Goal: Information Seeking & Learning: Learn about a topic

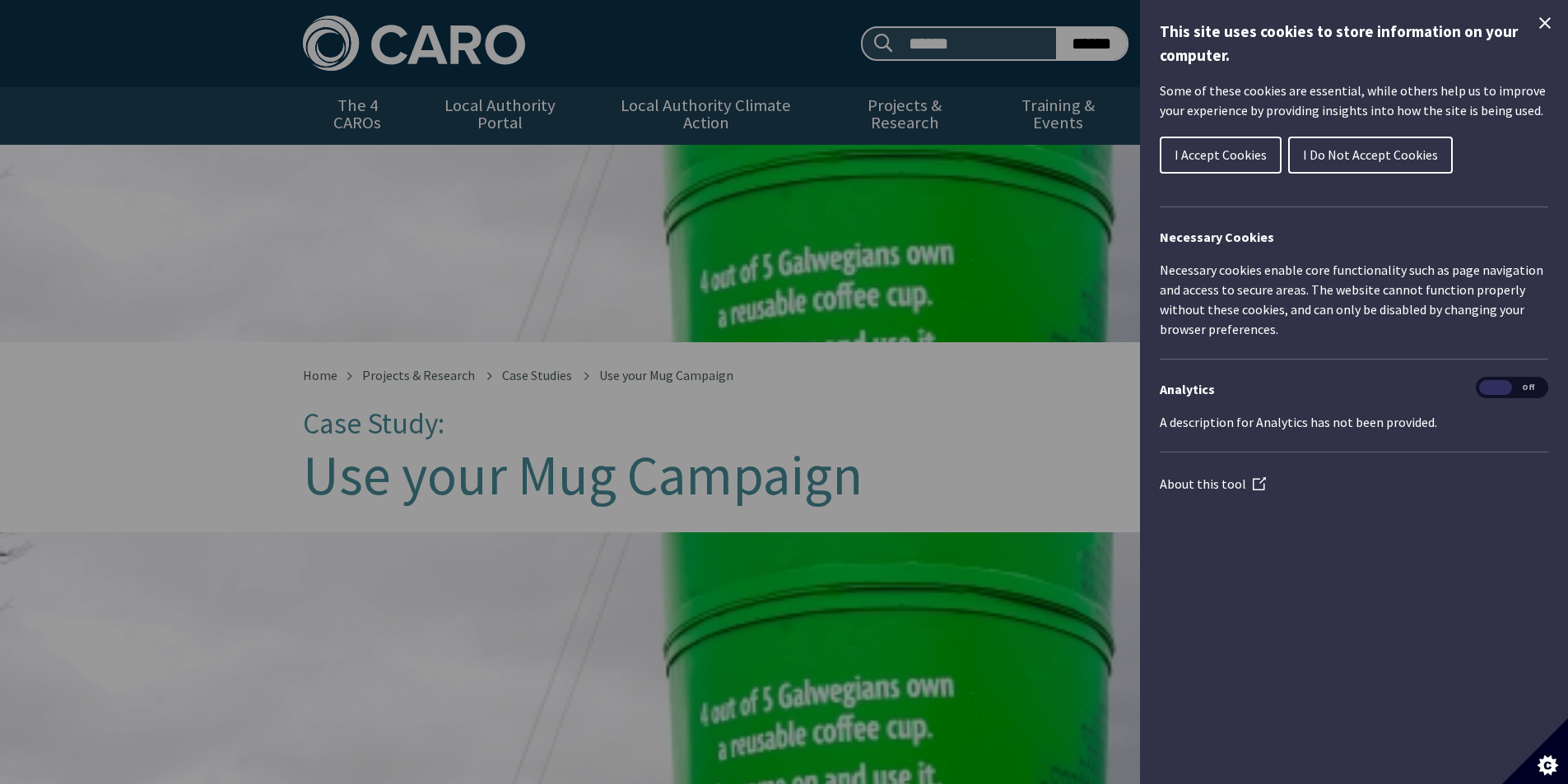
click at [1362, 154] on span "I Do Not Accept Cookies" at bounding box center [1370, 155] width 135 height 17
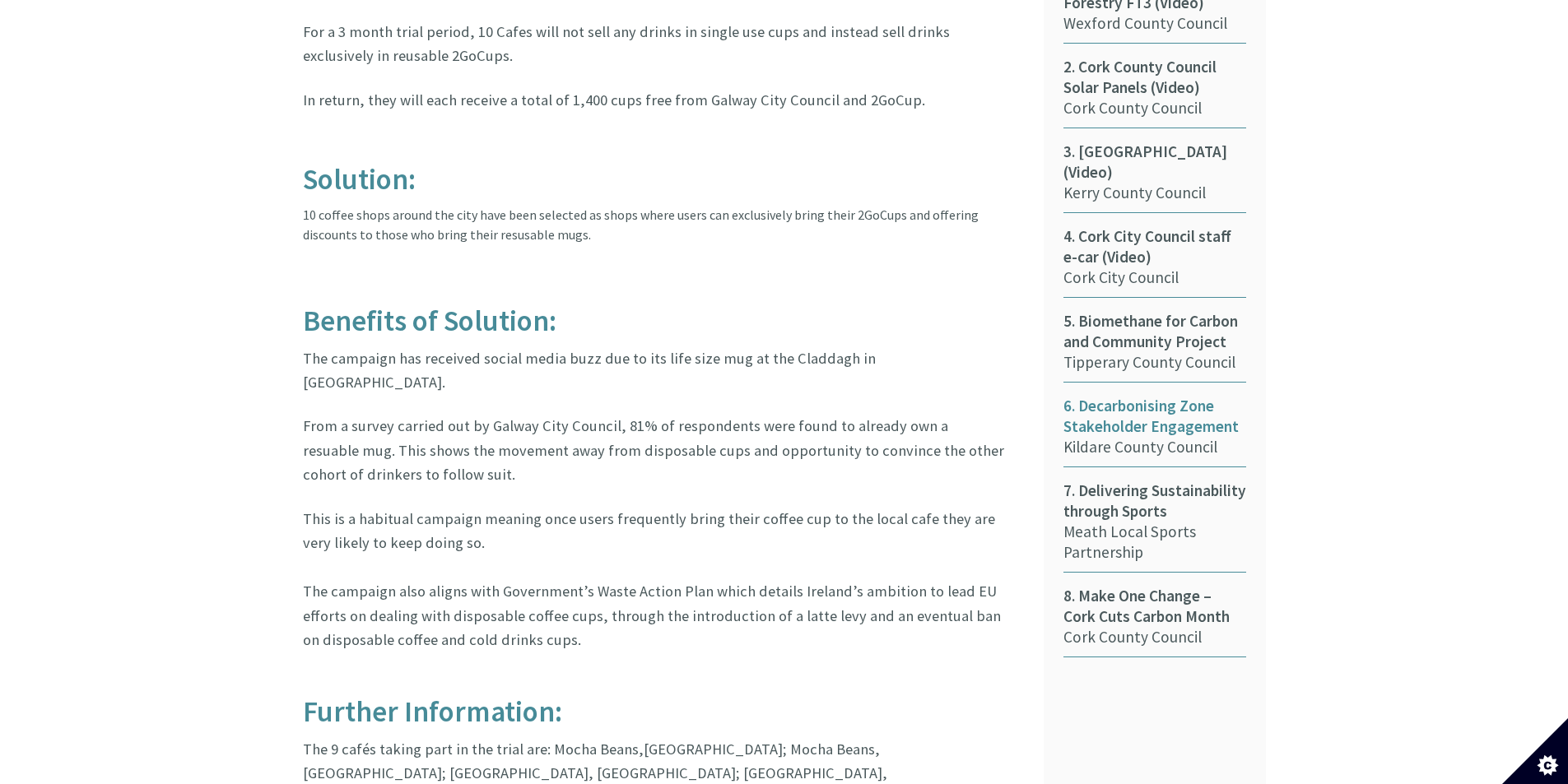
scroll to position [659, 0]
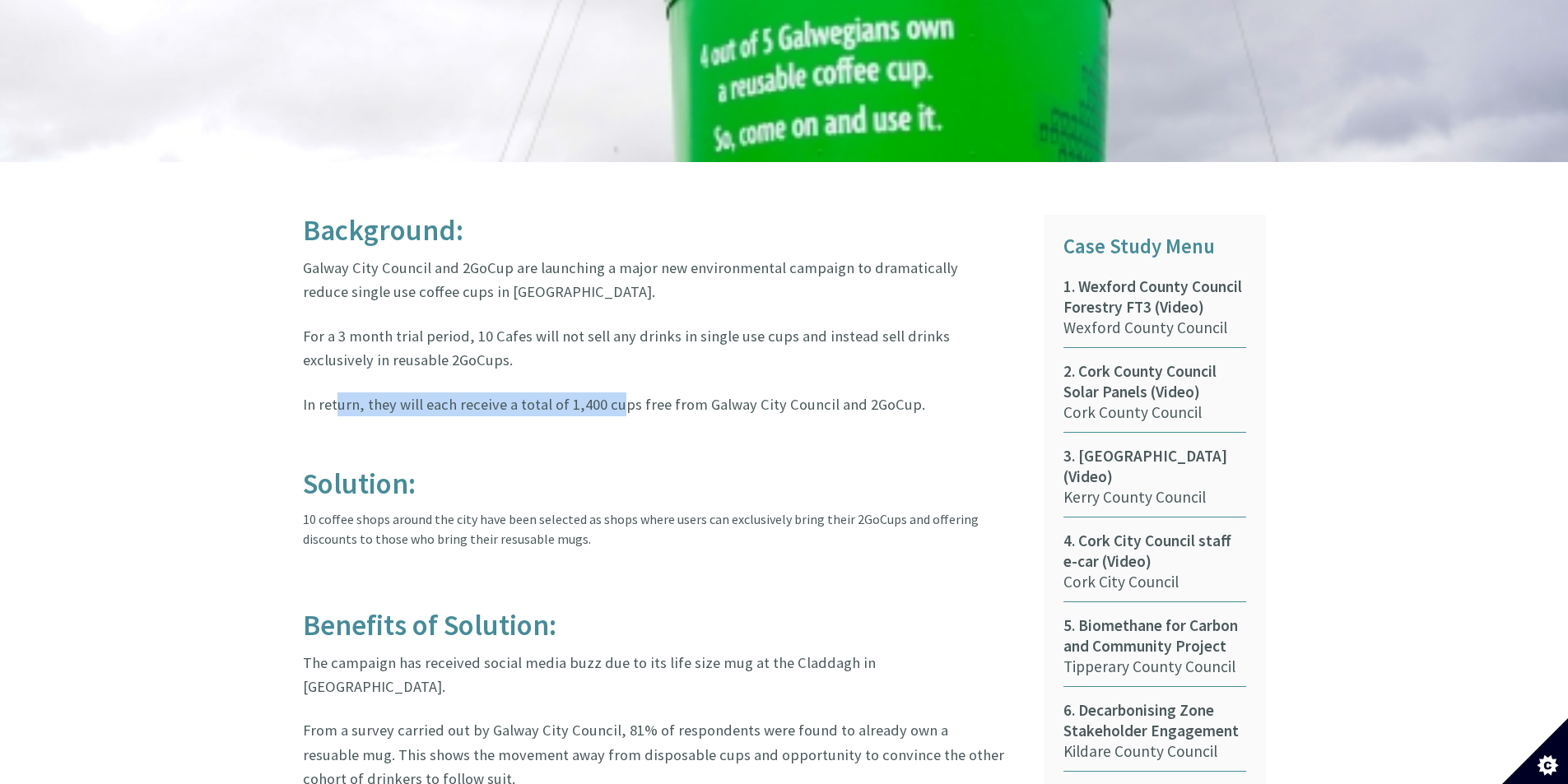
drag, startPoint x: 335, startPoint y: 379, endPoint x: 613, endPoint y: 364, distance: 278.4
click at [613, 364] on article "Background: Galway City Council and 2GoCup are launching a major new environmen…" at bounding box center [660, 713] width 716 height 997
drag, startPoint x: 302, startPoint y: 246, endPoint x: 457, endPoint y: 256, distance: 155.3
click at [457, 256] on div "Background: Galway City Council and 2GoCup are launching a major new environmen…" at bounding box center [661, 723] width 741 height 1016
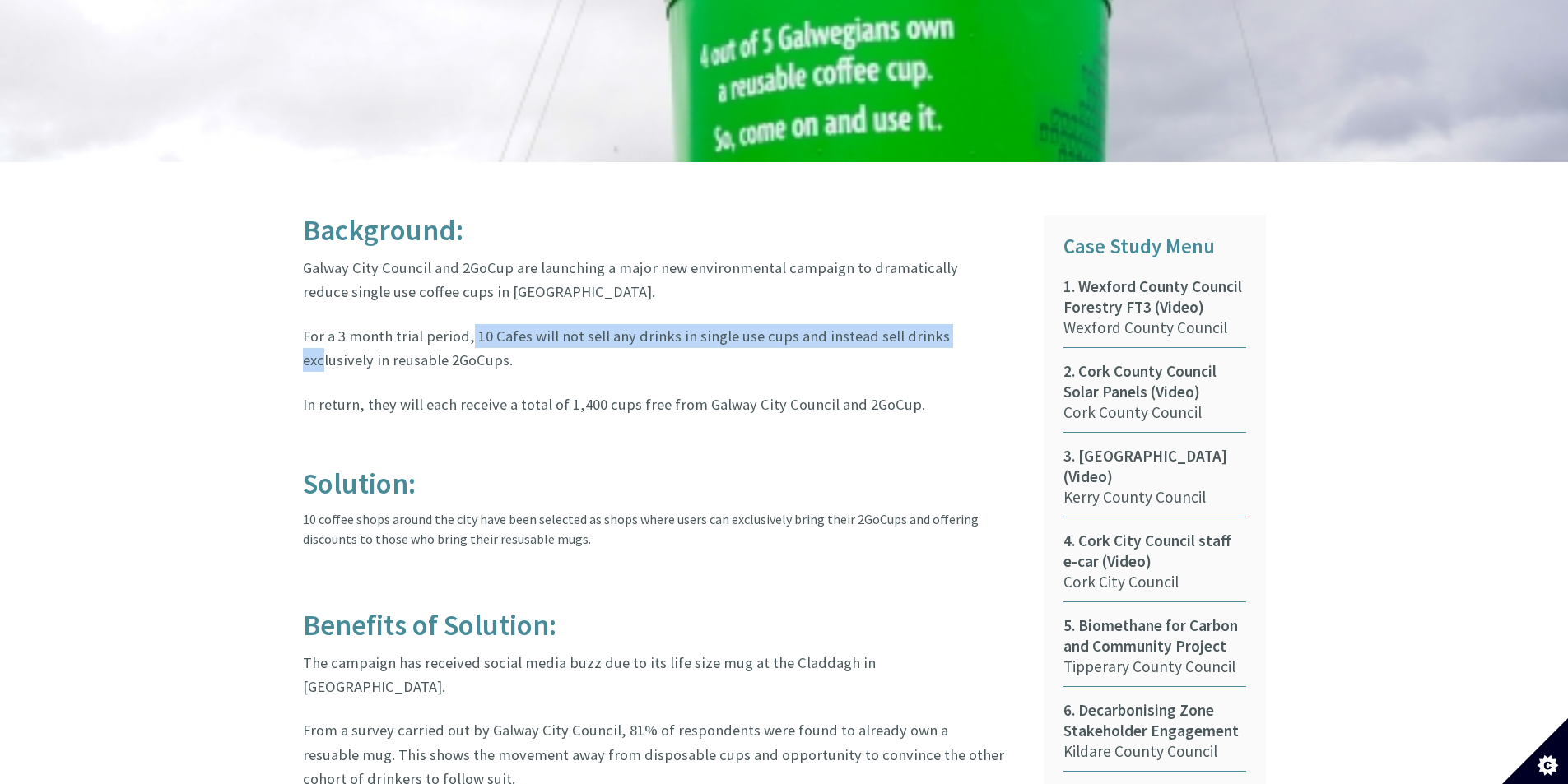
drag, startPoint x: 499, startPoint y: 321, endPoint x: 944, endPoint y: 313, distance: 445.1
click at [944, 324] on p "For a 3 month trial period, 10 Cafes will not sell any drinks in single use cup…" at bounding box center [654, 348] width 703 height 49
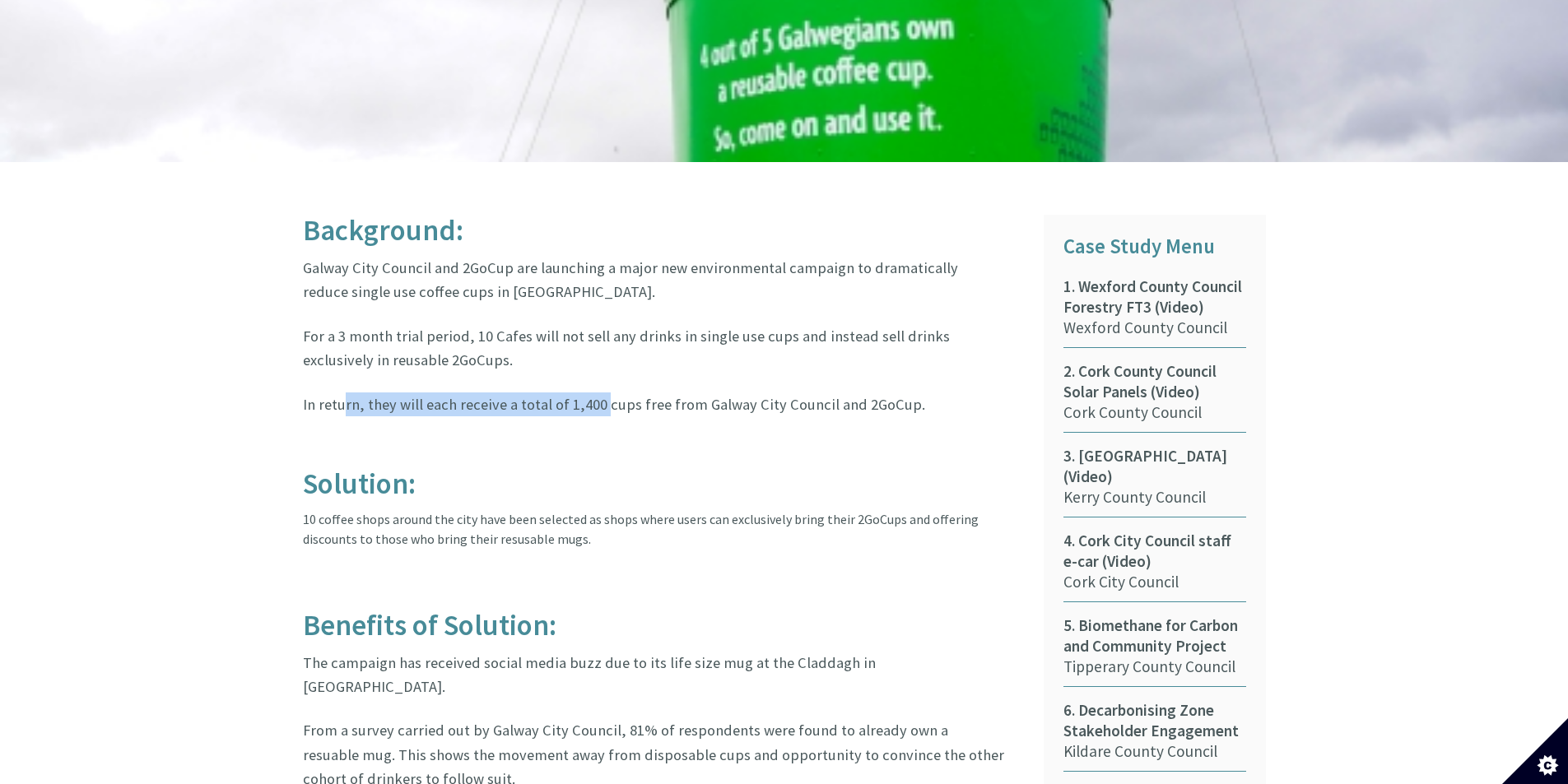
drag, startPoint x: 384, startPoint y: 390, endPoint x: 605, endPoint y: 390, distance: 221.0
click at [605, 393] on p "In return, they will each receive a total of 1,400 cups free from Galway City C…" at bounding box center [654, 405] width 703 height 24
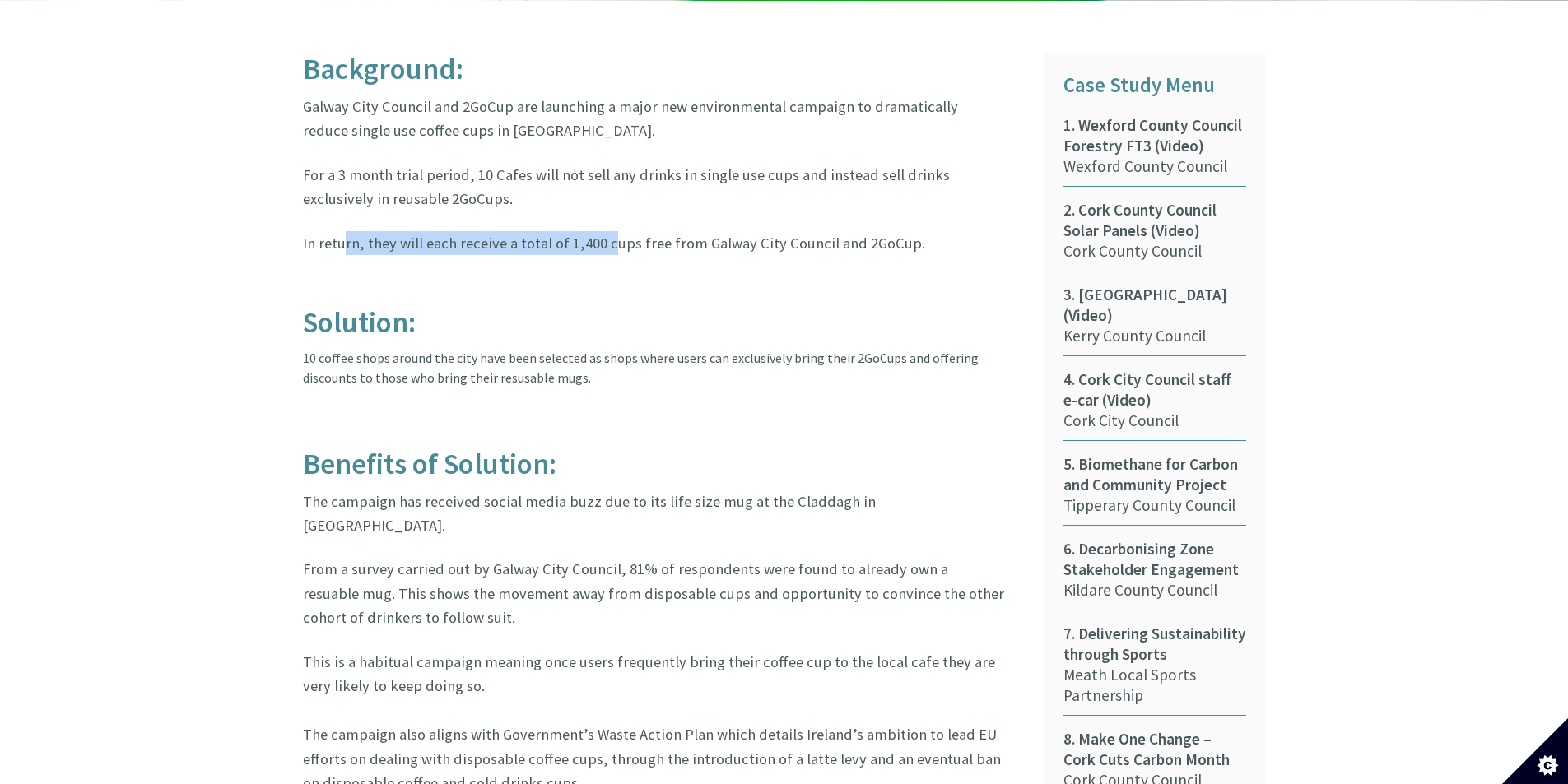
scroll to position [823, 0]
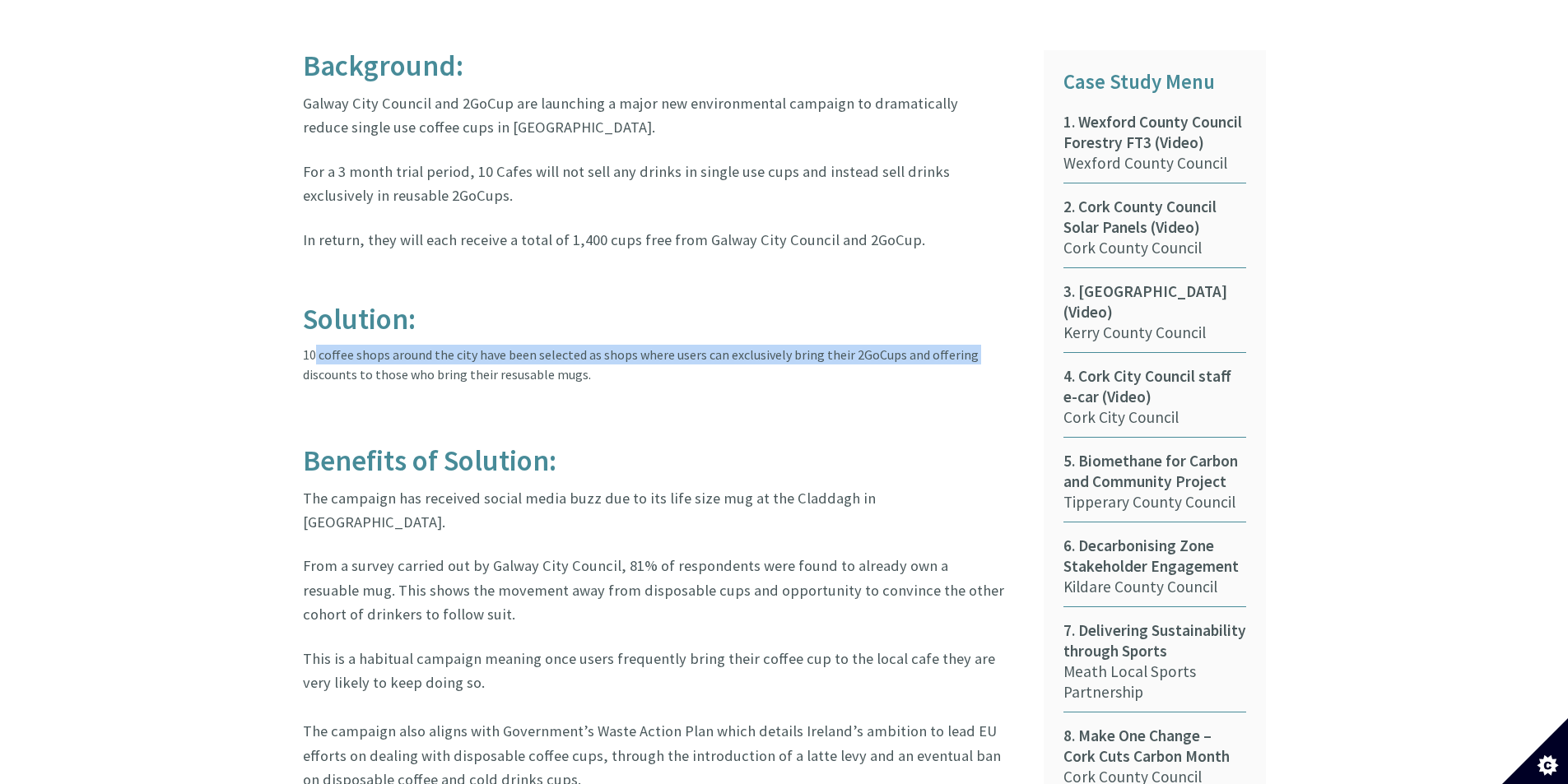
drag, startPoint x: 306, startPoint y: 338, endPoint x: 985, endPoint y: 338, distance: 679.0
click at [985, 338] on article "Background: Galway City Council and 2GoCup are launching a major new environmen…" at bounding box center [660, 549] width 716 height 997
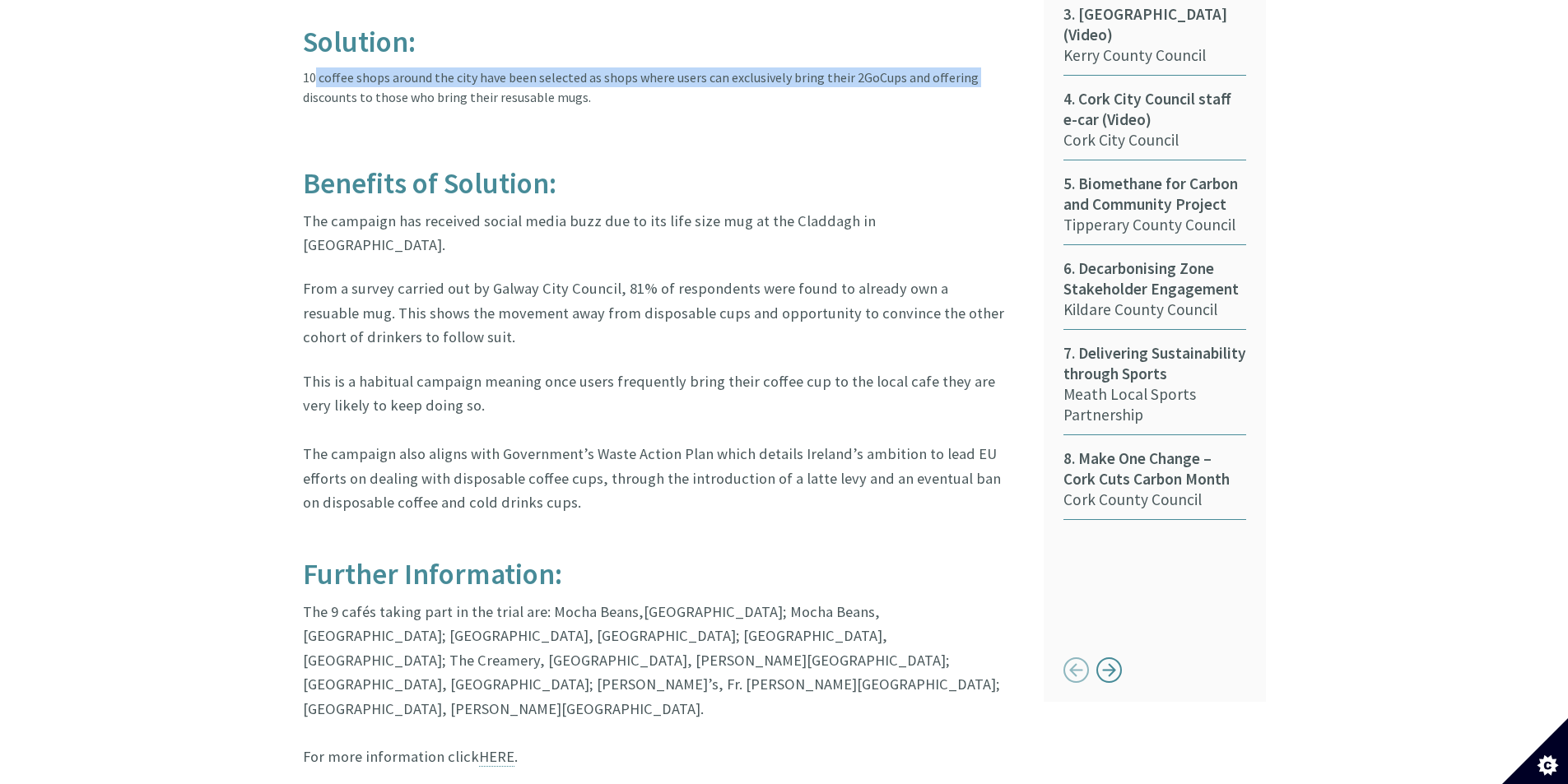
scroll to position [1153, 0]
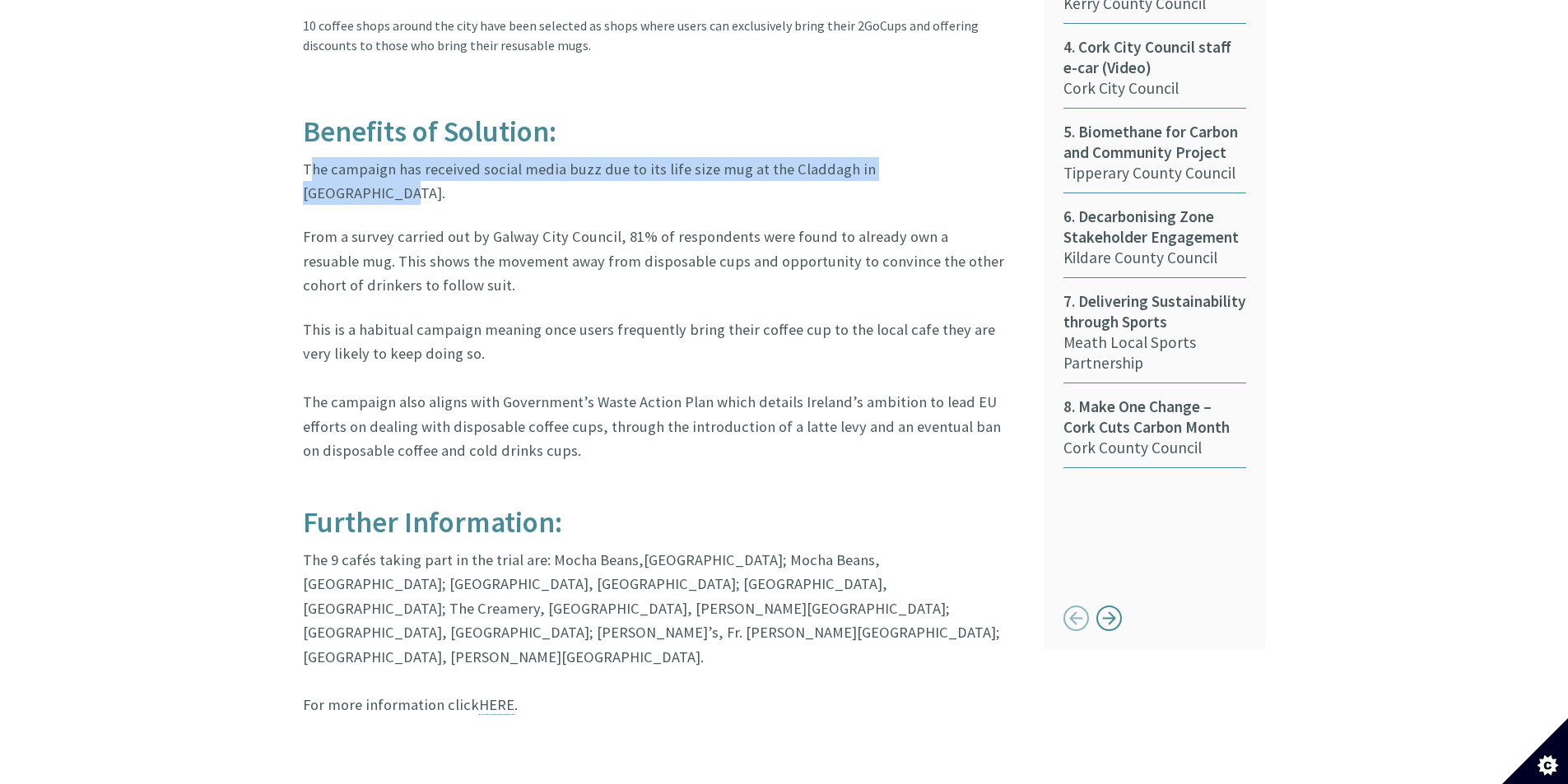
drag, startPoint x: 307, startPoint y: 153, endPoint x: 944, endPoint y: 157, distance: 637.0
click at [944, 158] on p "The campaign has received social media buzz due to its life size mug at the Cla…" at bounding box center [654, 182] width 703 height 49
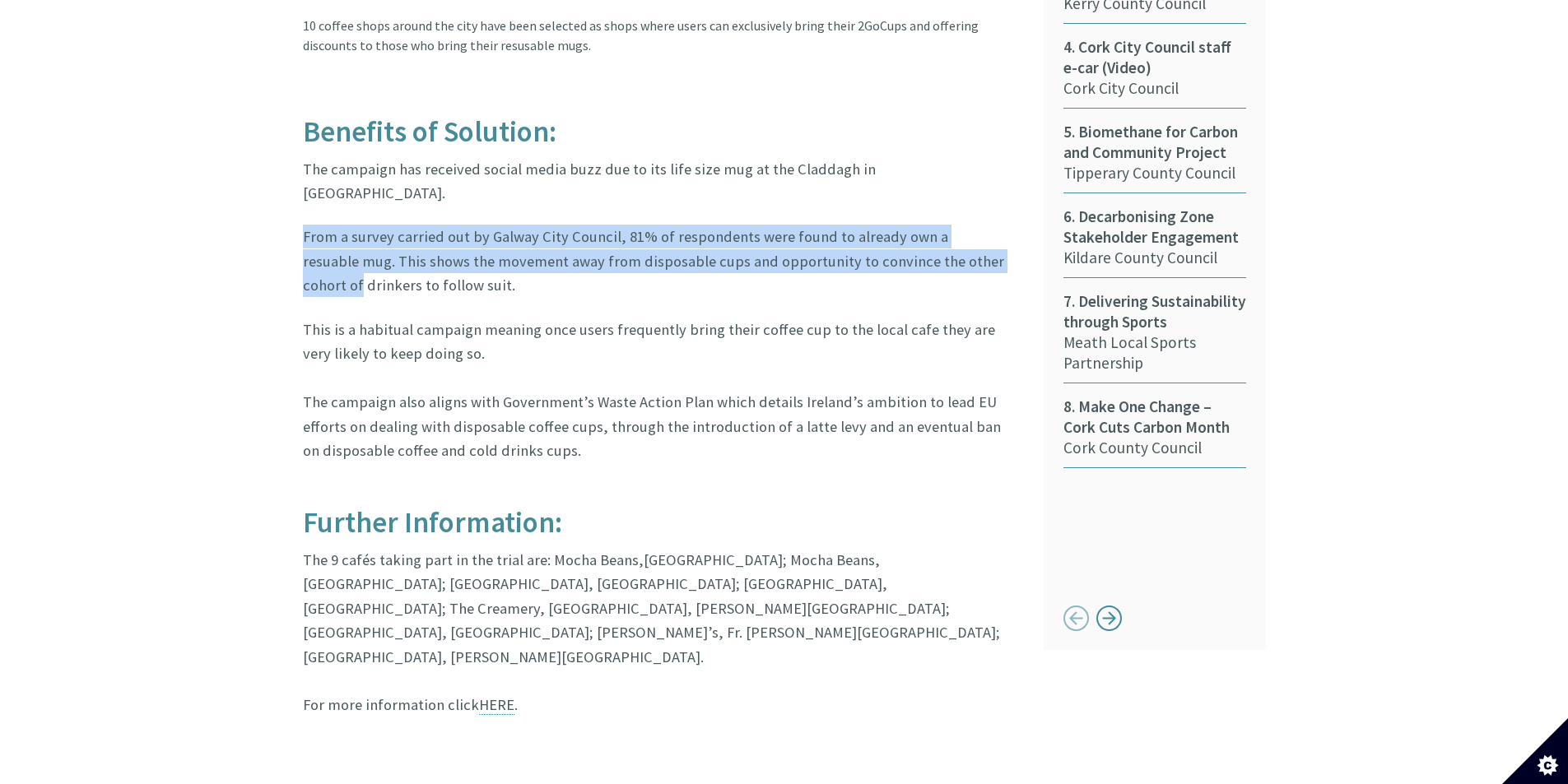
drag, startPoint x: 300, startPoint y: 199, endPoint x: 992, endPoint y: 232, distance: 692.8
click at [992, 232] on div "Background: Galway City Council and 2GoCup are launching a major new environmen…" at bounding box center [661, 229] width 741 height 1016
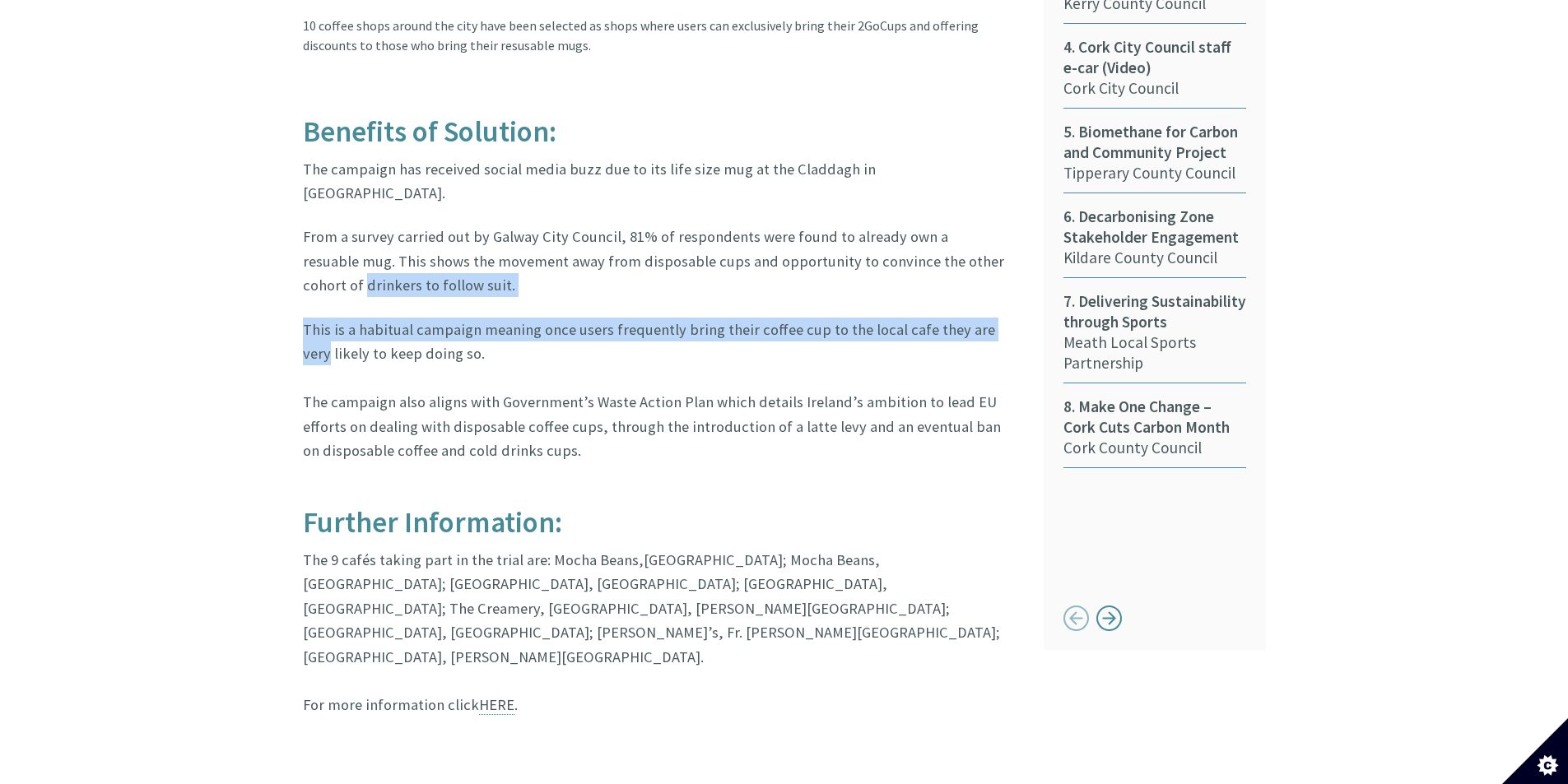
drag, startPoint x: 301, startPoint y: 246, endPoint x: 1018, endPoint y: 292, distance: 718.5
click at [1018, 292] on div "Background: Galway City Council and 2GoCup are launching a major new environmen…" at bounding box center [661, 229] width 741 height 1016
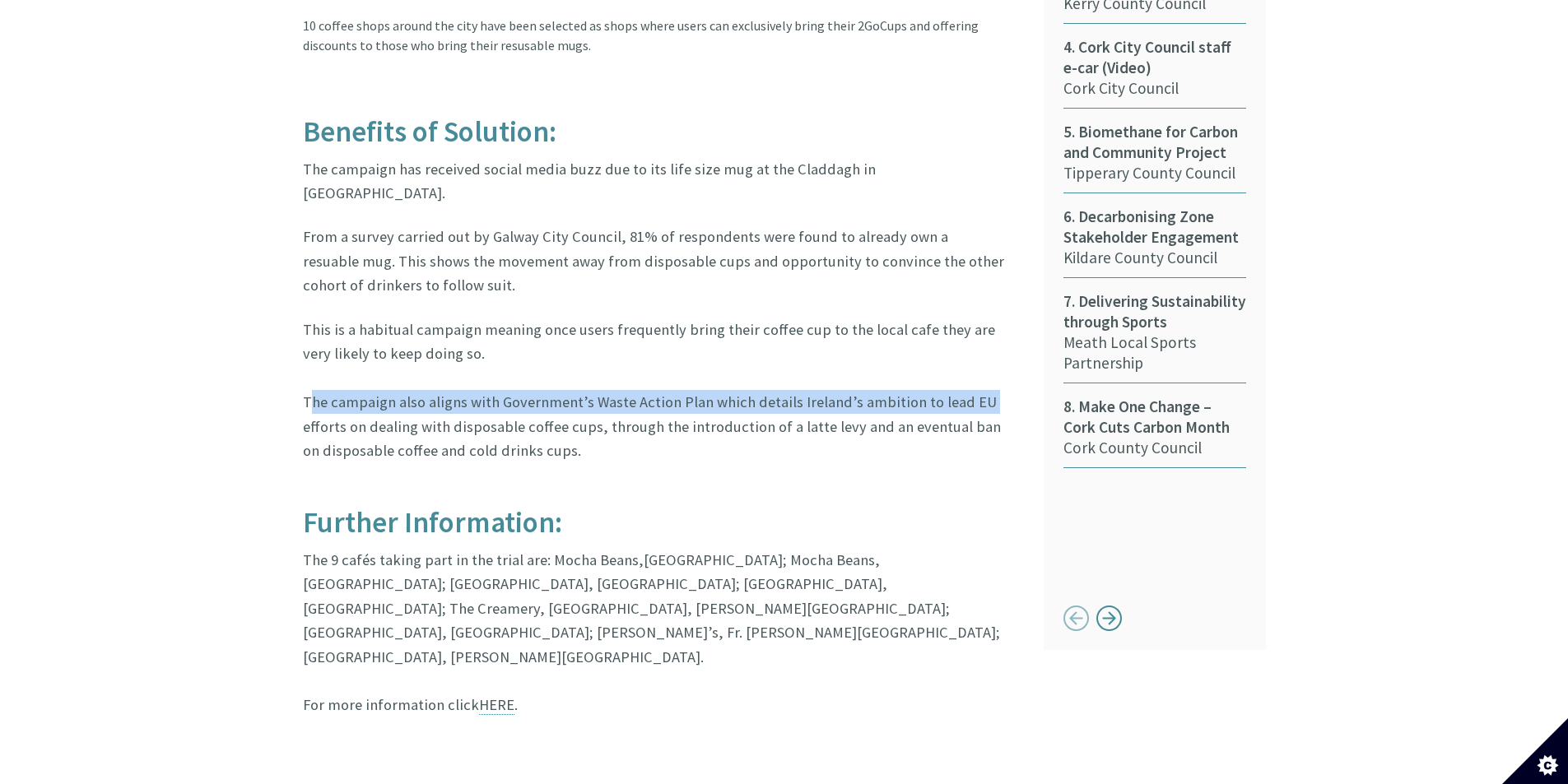
drag, startPoint x: 298, startPoint y: 361, endPoint x: 971, endPoint y: 361, distance: 673.0
click at [971, 361] on div "Background: Galway City Council and 2GoCup are launching a major new environmen…" at bounding box center [661, 229] width 741 height 1016
click at [495, 695] on link "HERE" at bounding box center [496, 705] width 35 height 19
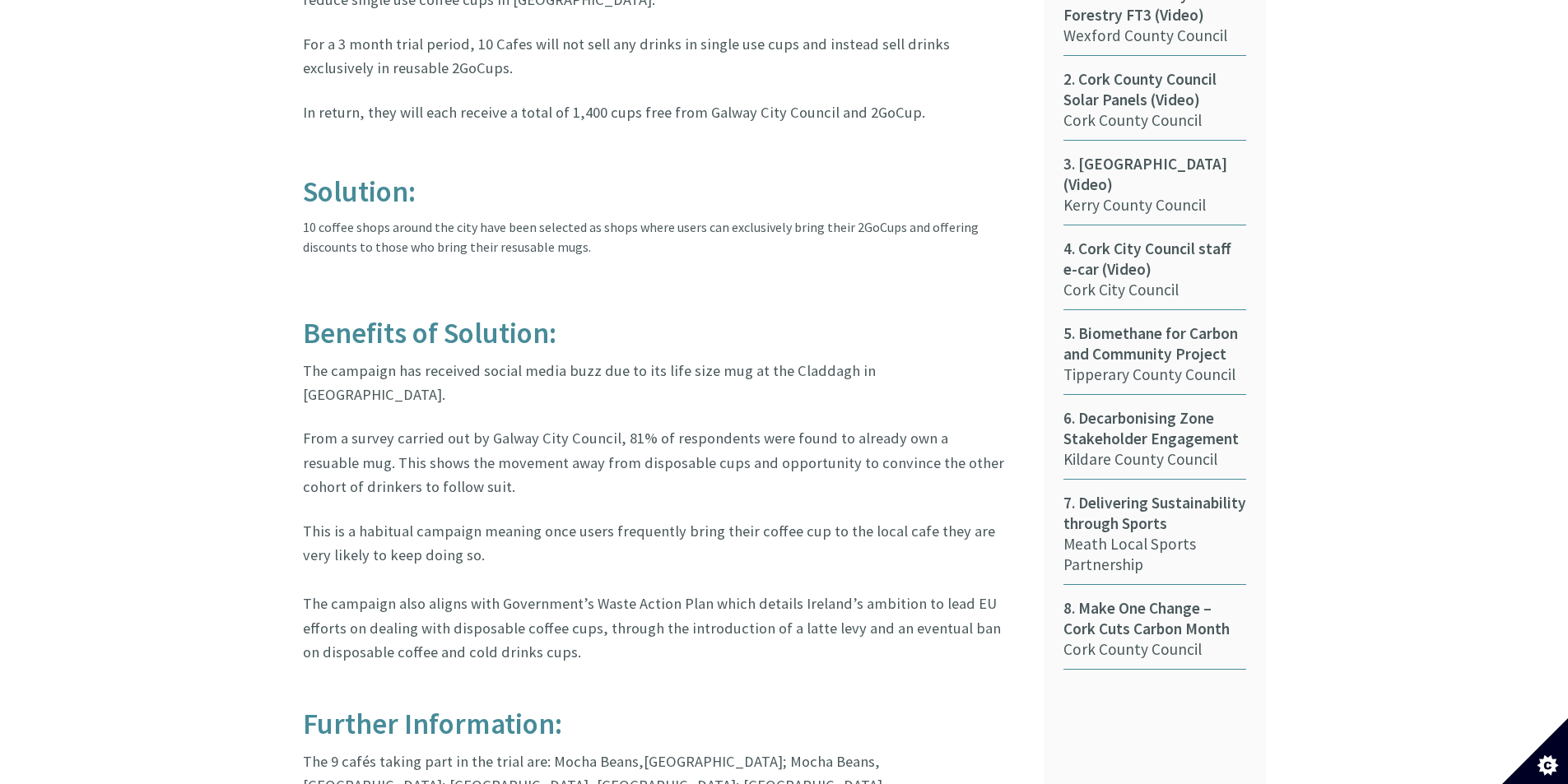
scroll to position [951, 0]
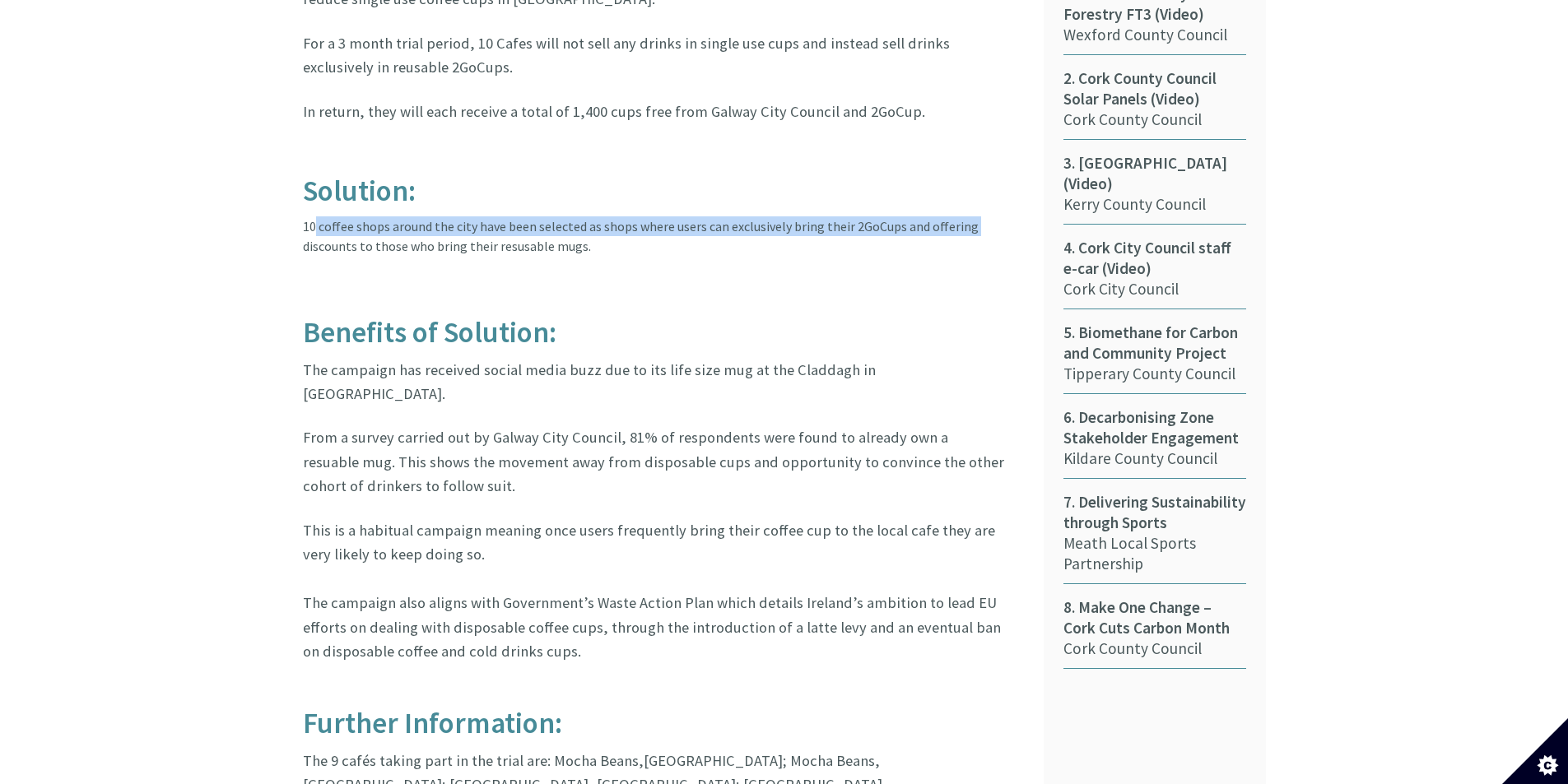
drag, startPoint x: 306, startPoint y: 206, endPoint x: 996, endPoint y: 206, distance: 690.0
click at [996, 206] on article "Background: Galway City Council and 2GoCup are launching a major new environmen…" at bounding box center [660, 420] width 716 height 997
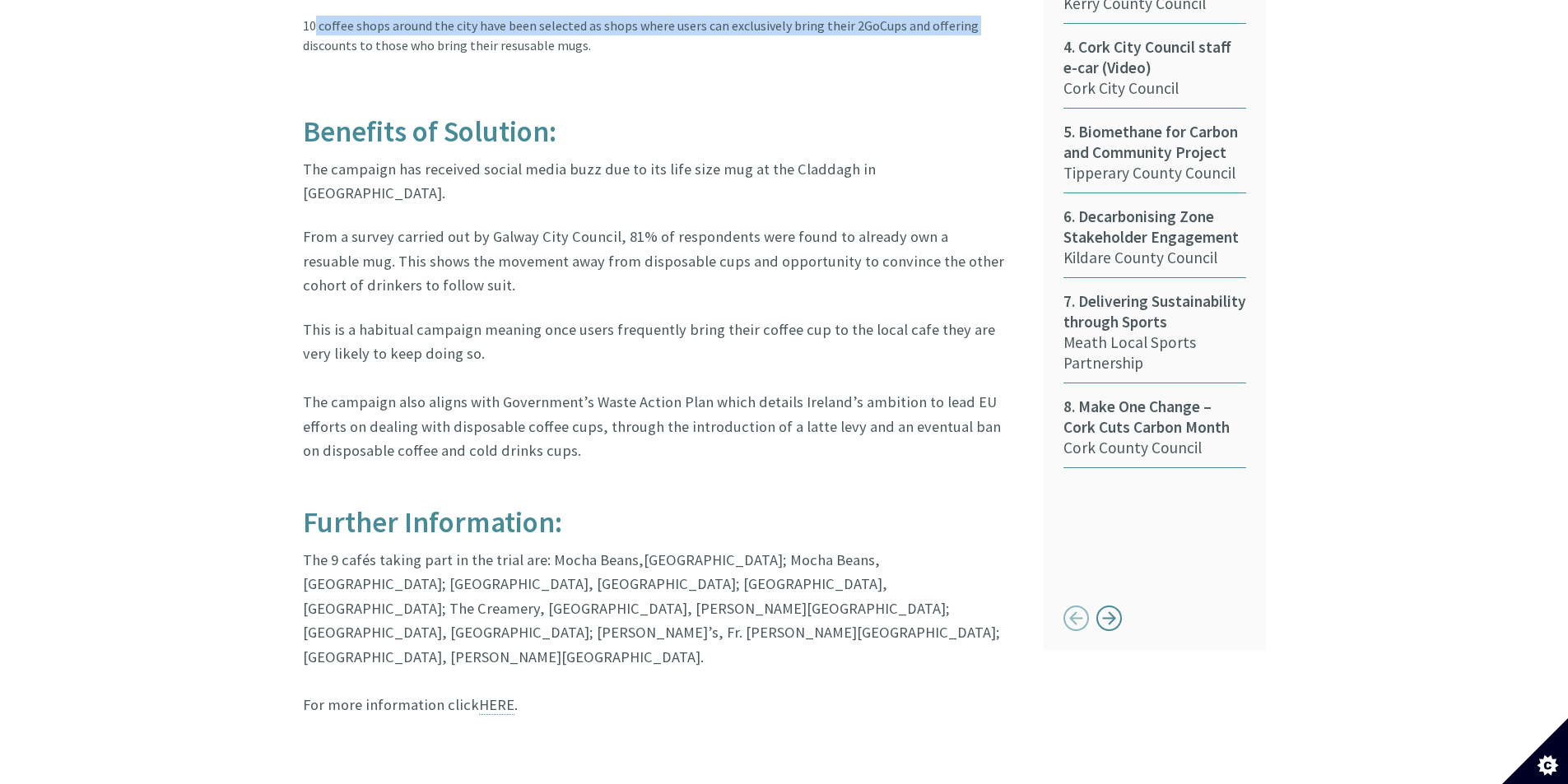
scroll to position [1683, 0]
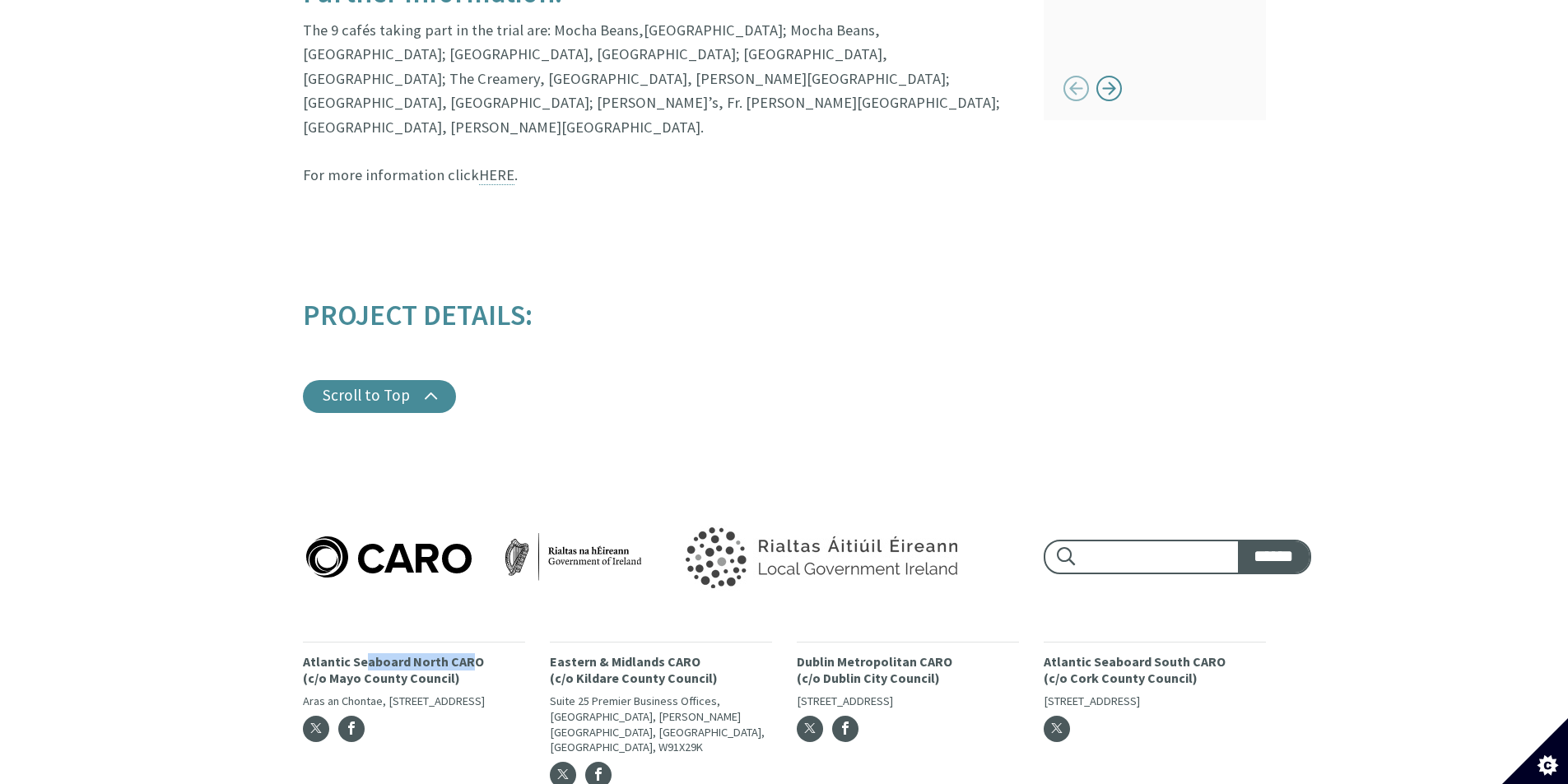
drag, startPoint x: 365, startPoint y: 572, endPoint x: 469, endPoint y: 571, distance: 104.0
click at [469, 654] on p "Atlantic Seaboard North CARO (c/o Mayo County Council)" at bounding box center [413, 671] width 222 height 35
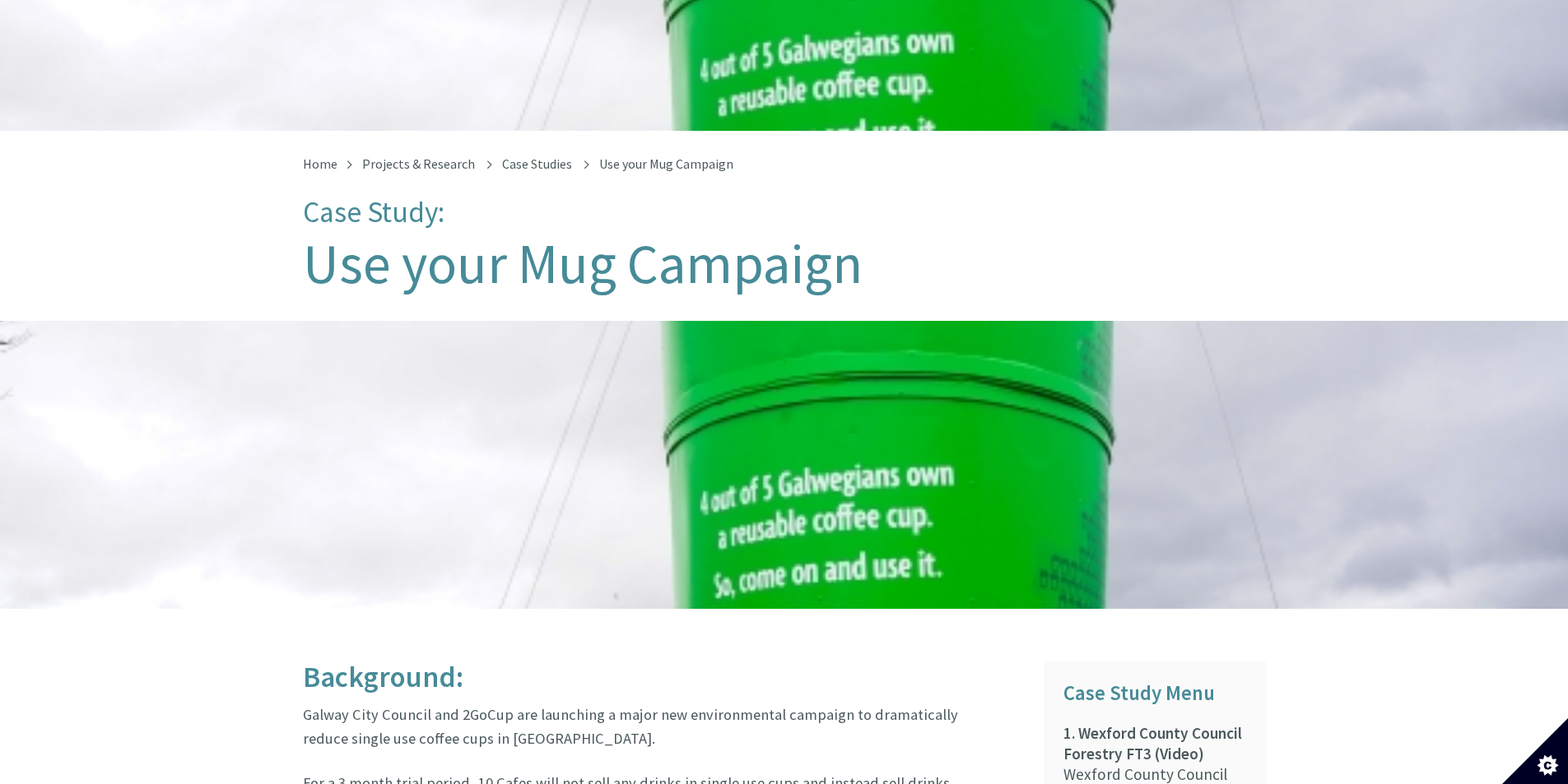
scroll to position [0, 0]
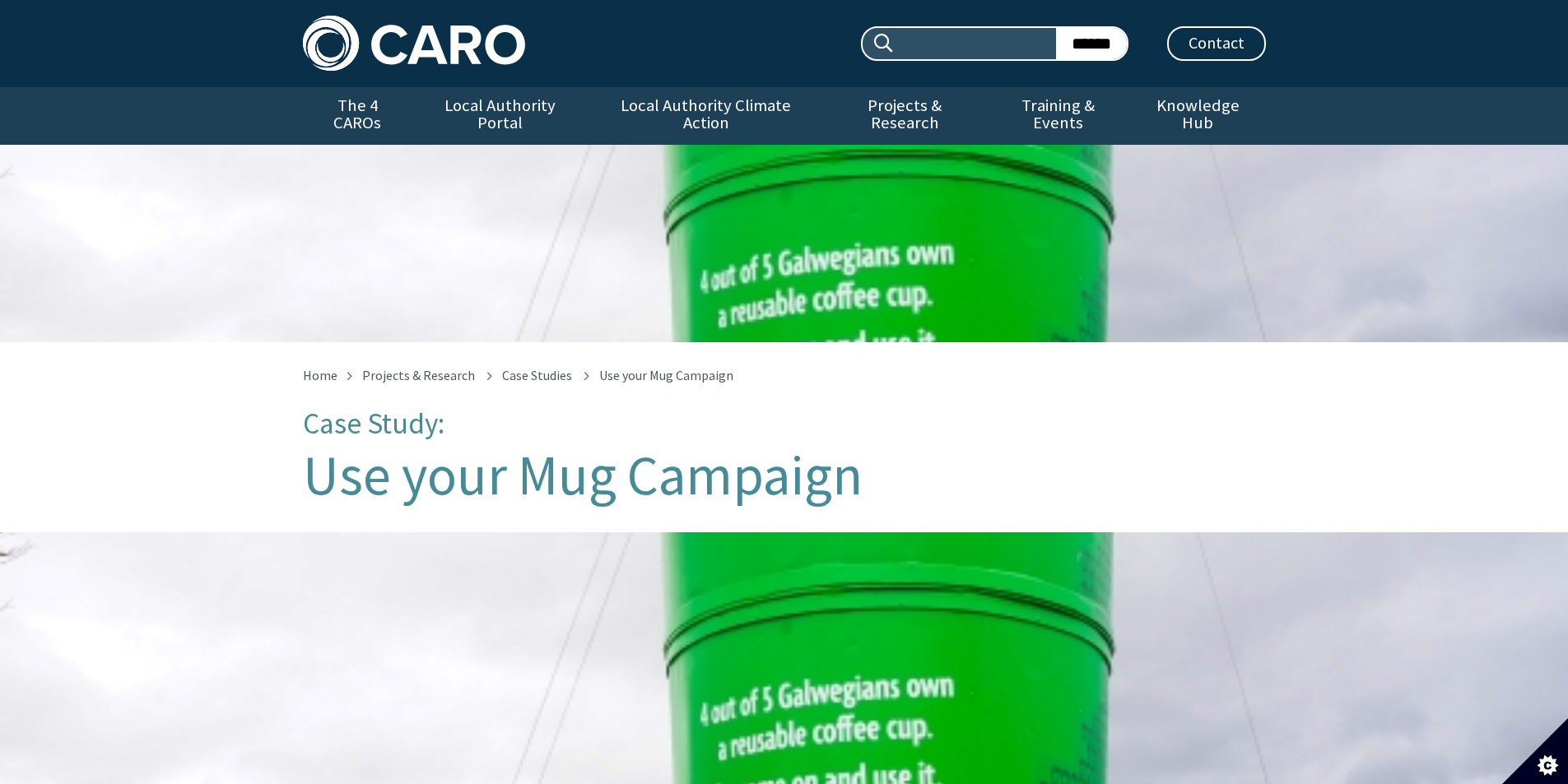
click at [626, 367] on span "Use your Mug Campaign" at bounding box center [666, 374] width 134 height 17
click at [552, 367] on link "Case Studies" at bounding box center [537, 374] width 70 height 17
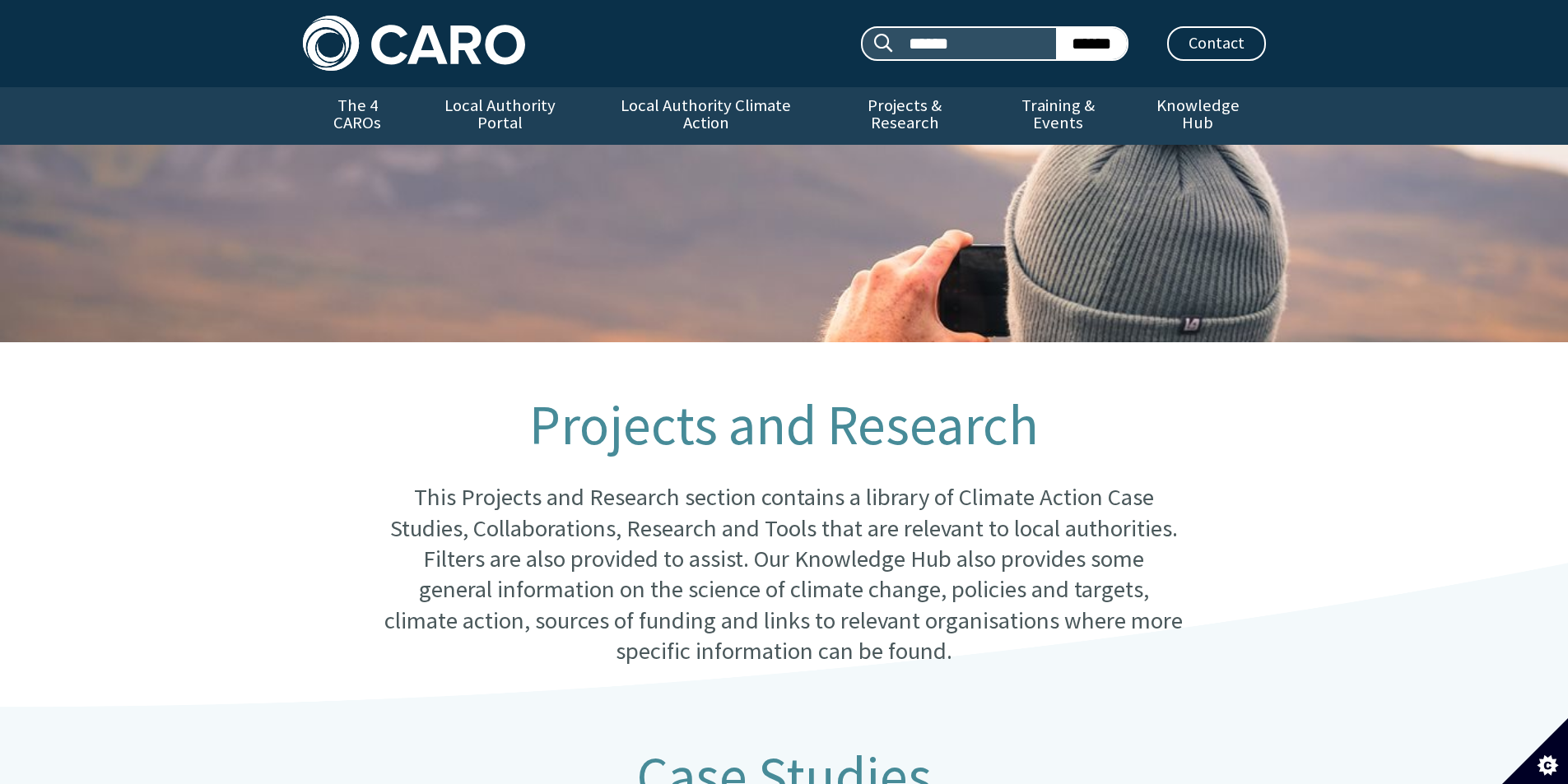
scroll to position [741, 0]
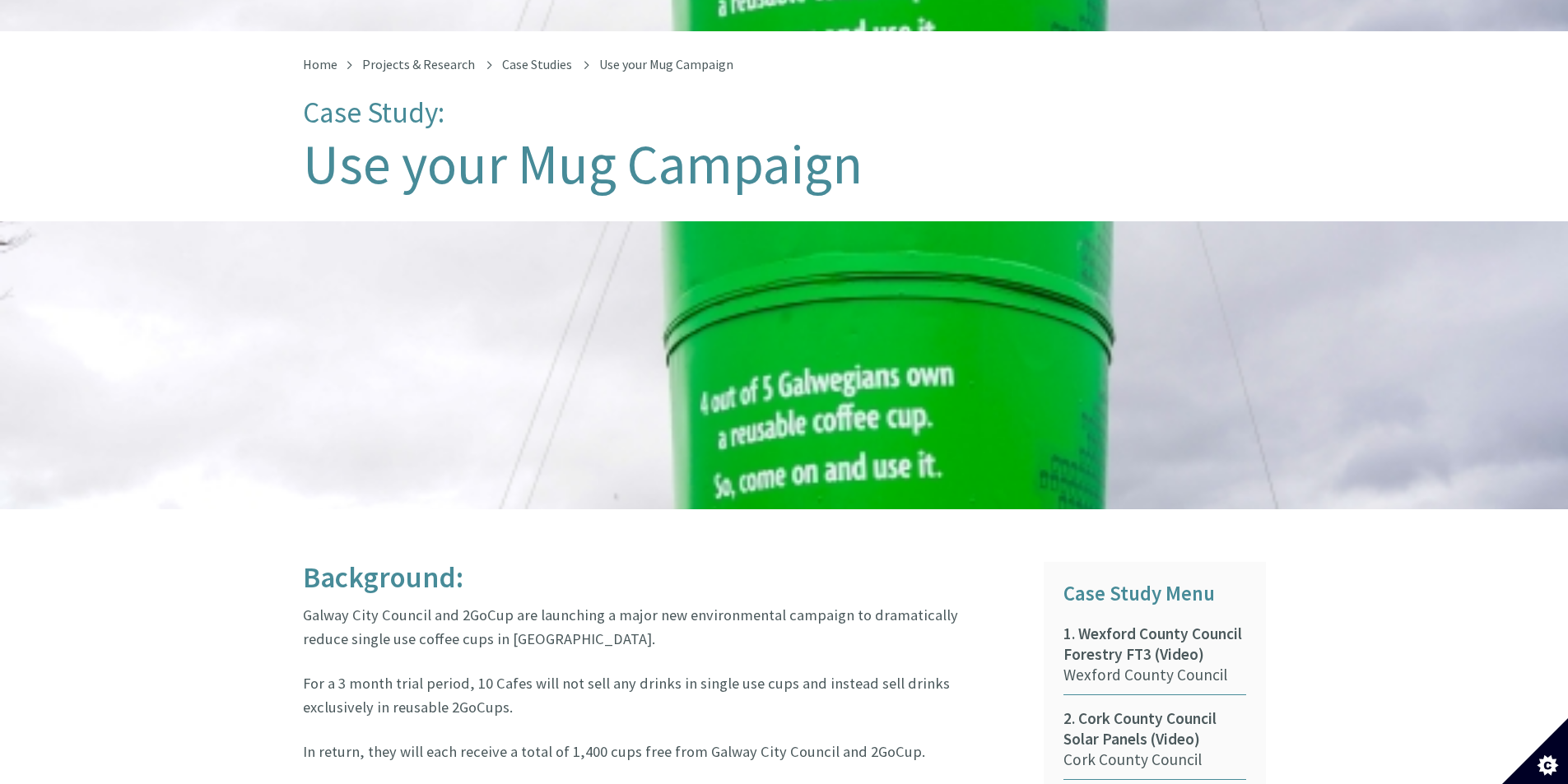
scroll to position [576, 0]
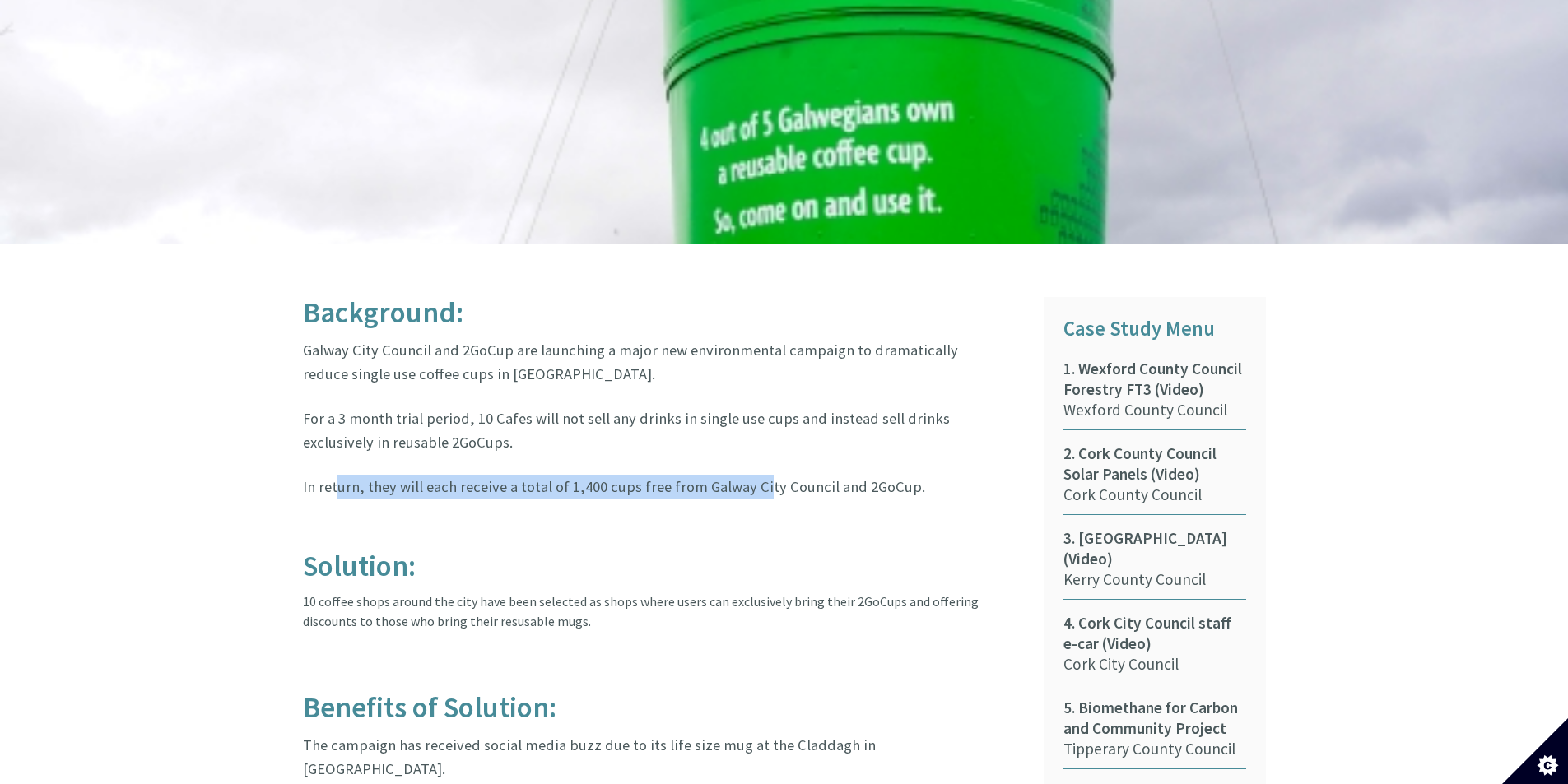
drag, startPoint x: 603, startPoint y: 470, endPoint x: 751, endPoint y: 468, distance: 148.0
click at [751, 475] on p "In return, they will each receive a total of 1,400 cups free from Galway City C…" at bounding box center [654, 486] width 703 height 24
click at [785, 479] on p "In return, they will each receive a total of 1,400 cups free from Galway City C…" at bounding box center [654, 486] width 703 height 24
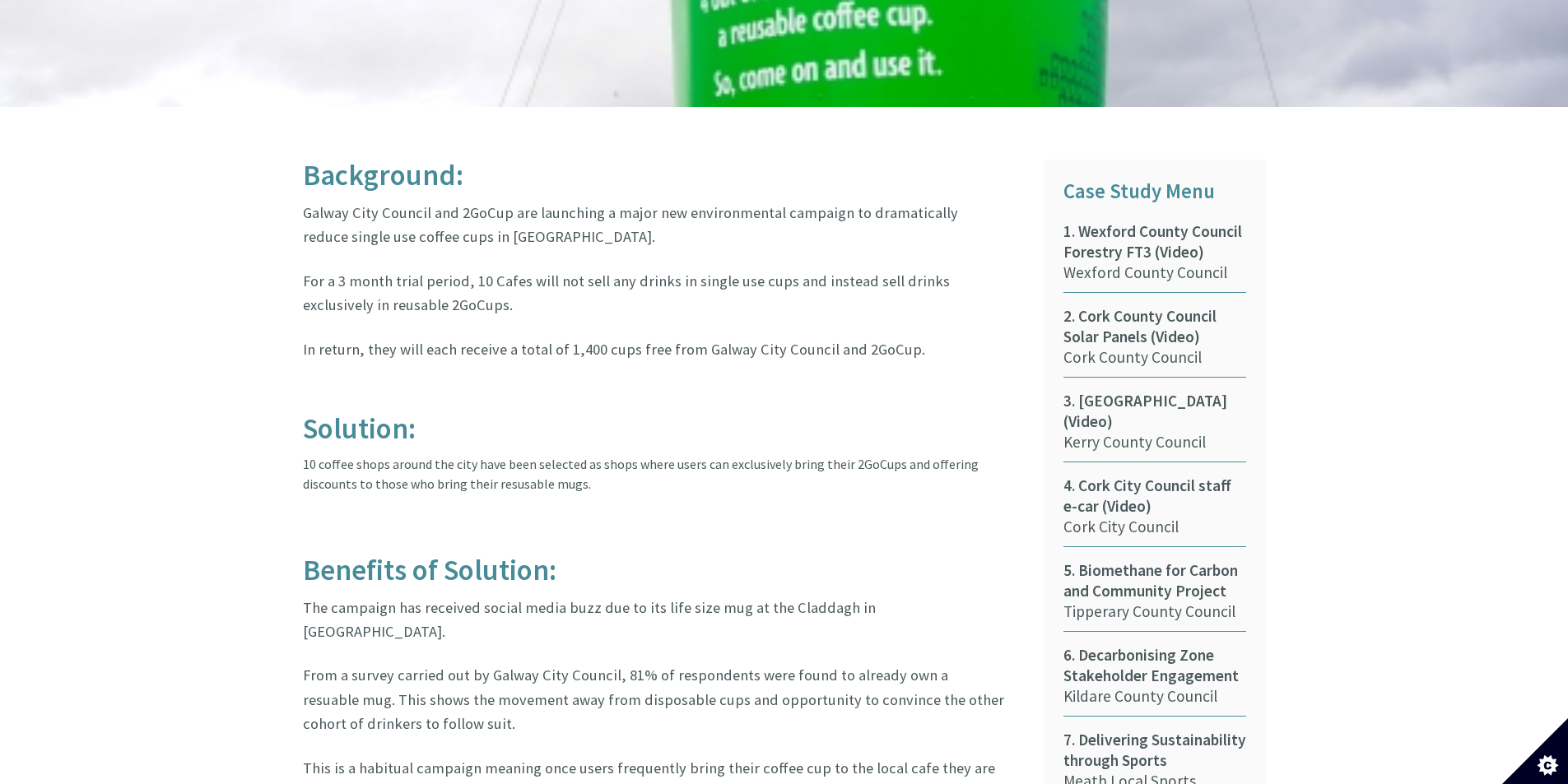
scroll to position [823, 0]
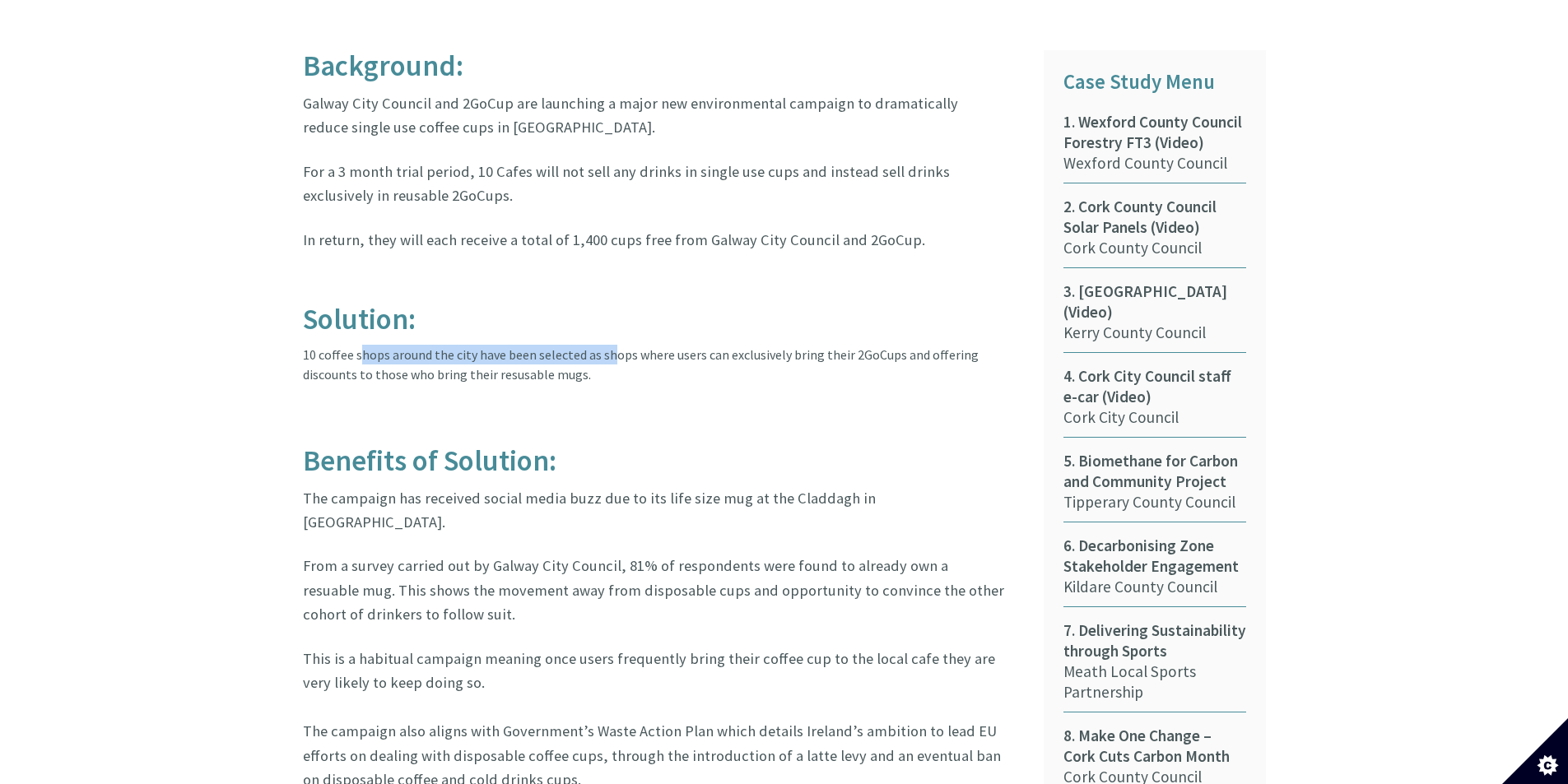
drag, startPoint x: 355, startPoint y: 343, endPoint x: 656, endPoint y: 357, distance: 301.3
click at [607, 339] on article "Background: Galway City Council and 2GoCup are launching a major new environmen…" at bounding box center [660, 549] width 716 height 997
click at [705, 367] on article "Background: Galway City Council and 2GoCup are launching a major new environmen…" at bounding box center [660, 549] width 716 height 997
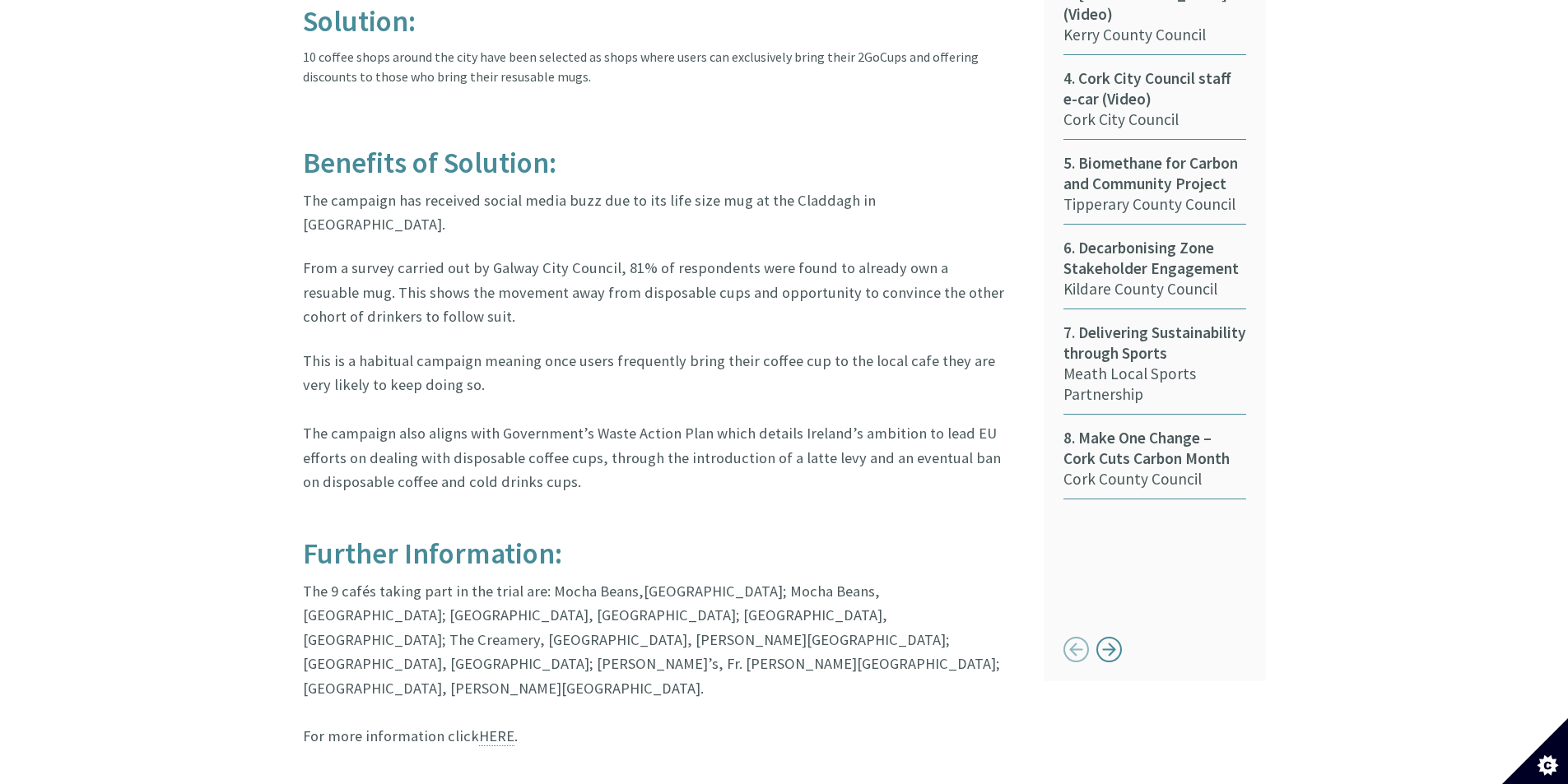
scroll to position [1153, 0]
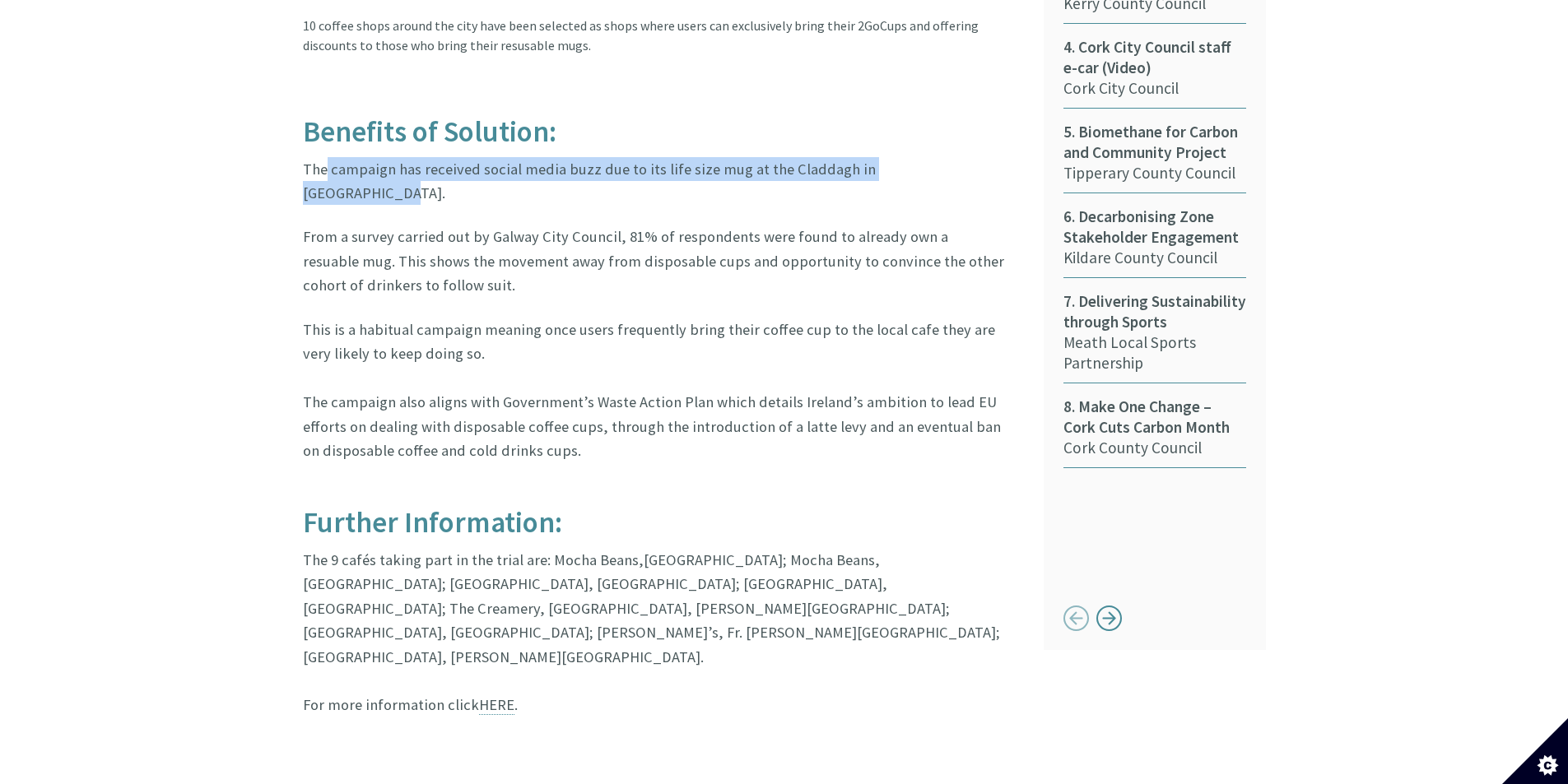
drag, startPoint x: 323, startPoint y: 147, endPoint x: 949, endPoint y: 143, distance: 626.0
click at [949, 158] on p "The campaign has received social media buzz due to its life size mug at the Cla…" at bounding box center [654, 182] width 703 height 49
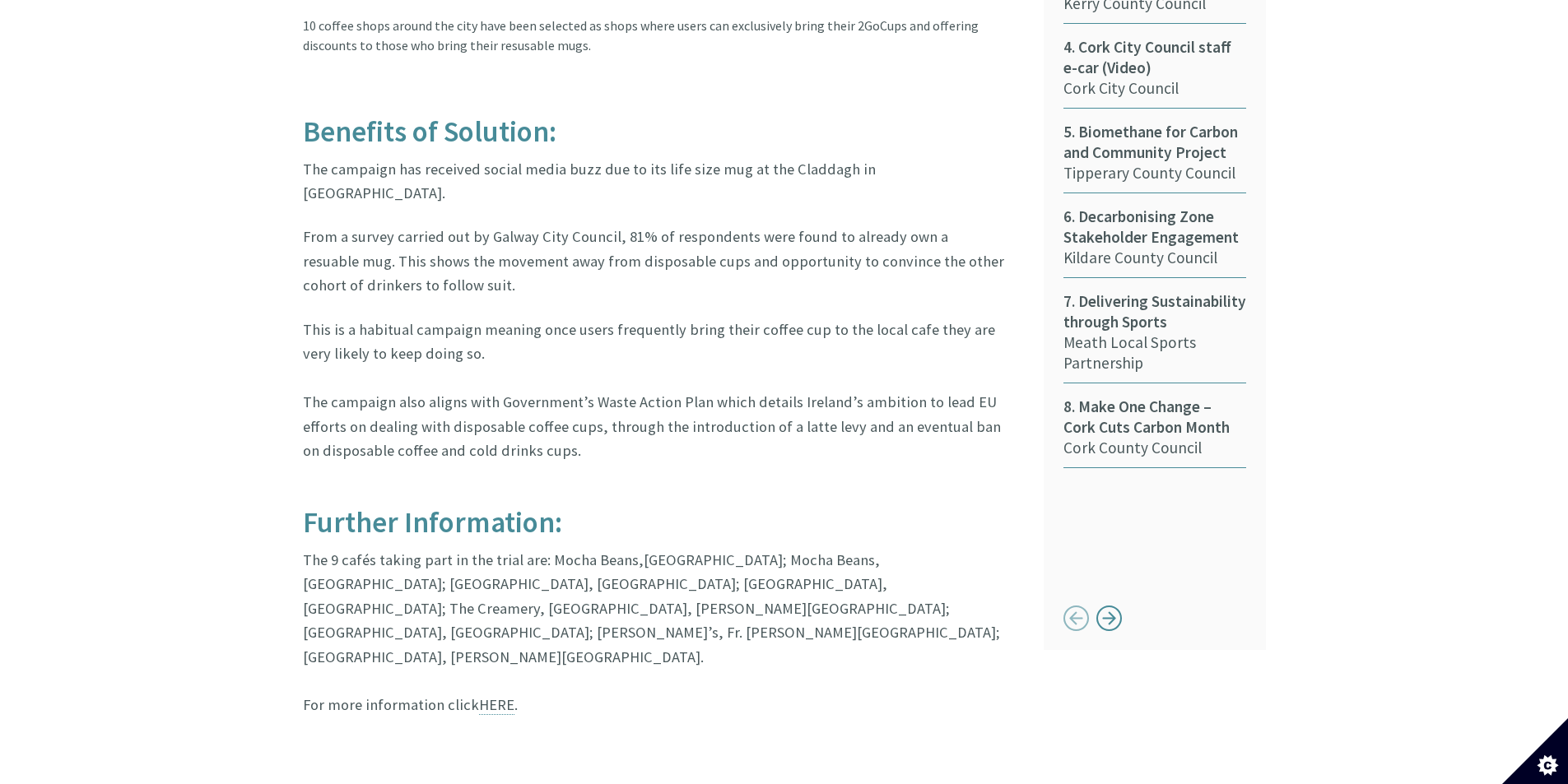
click at [753, 225] on p "From a survey carried out by Galway City Council, 81% of respondents were found…" at bounding box center [654, 261] width 703 height 72
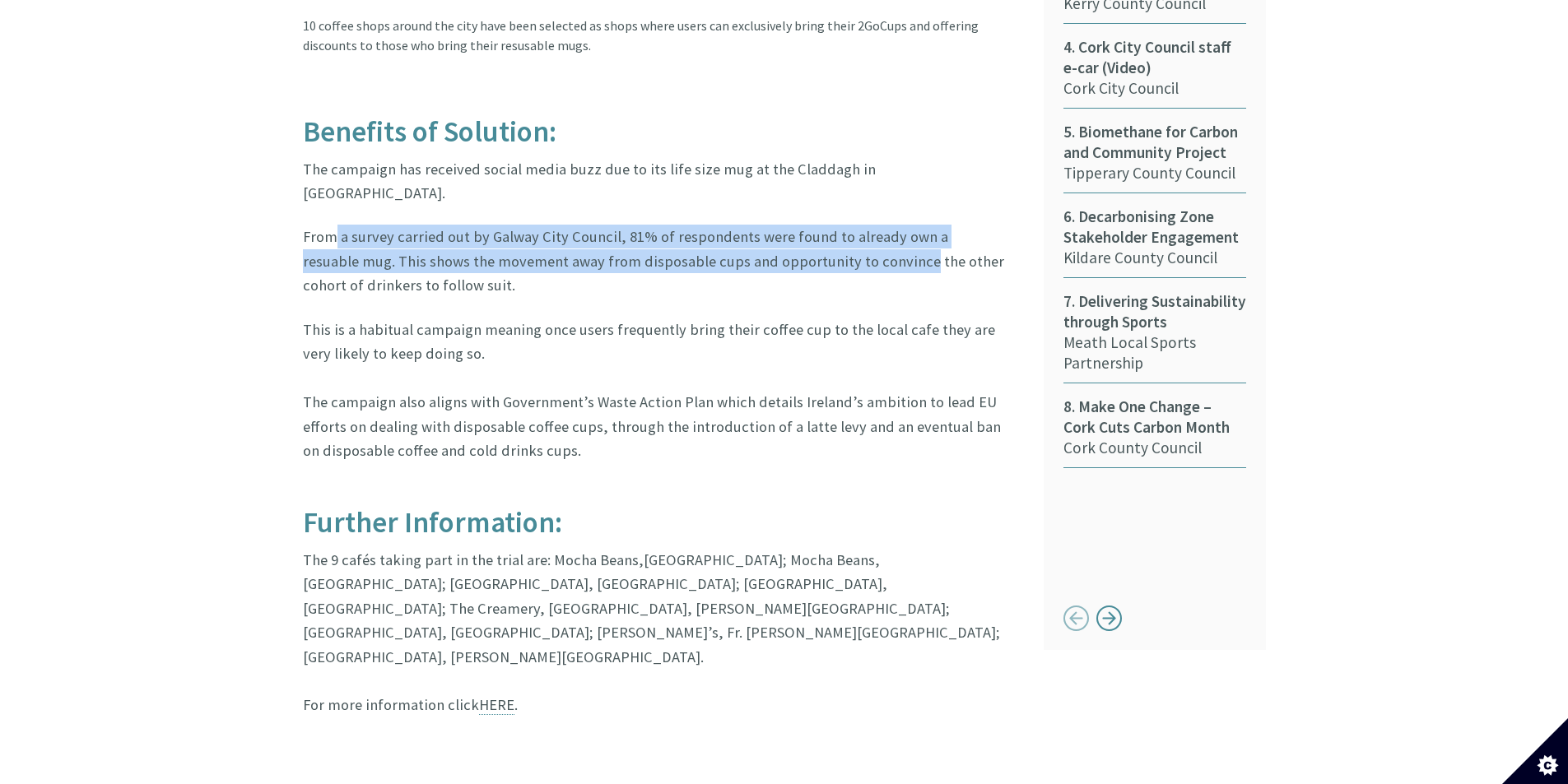
drag, startPoint x: 334, startPoint y: 195, endPoint x: 855, endPoint y: 227, distance: 522.0
click at [855, 227] on p "From a survey carried out by Galway City Council, 81% of respondents were found…" at bounding box center [654, 261] width 703 height 72
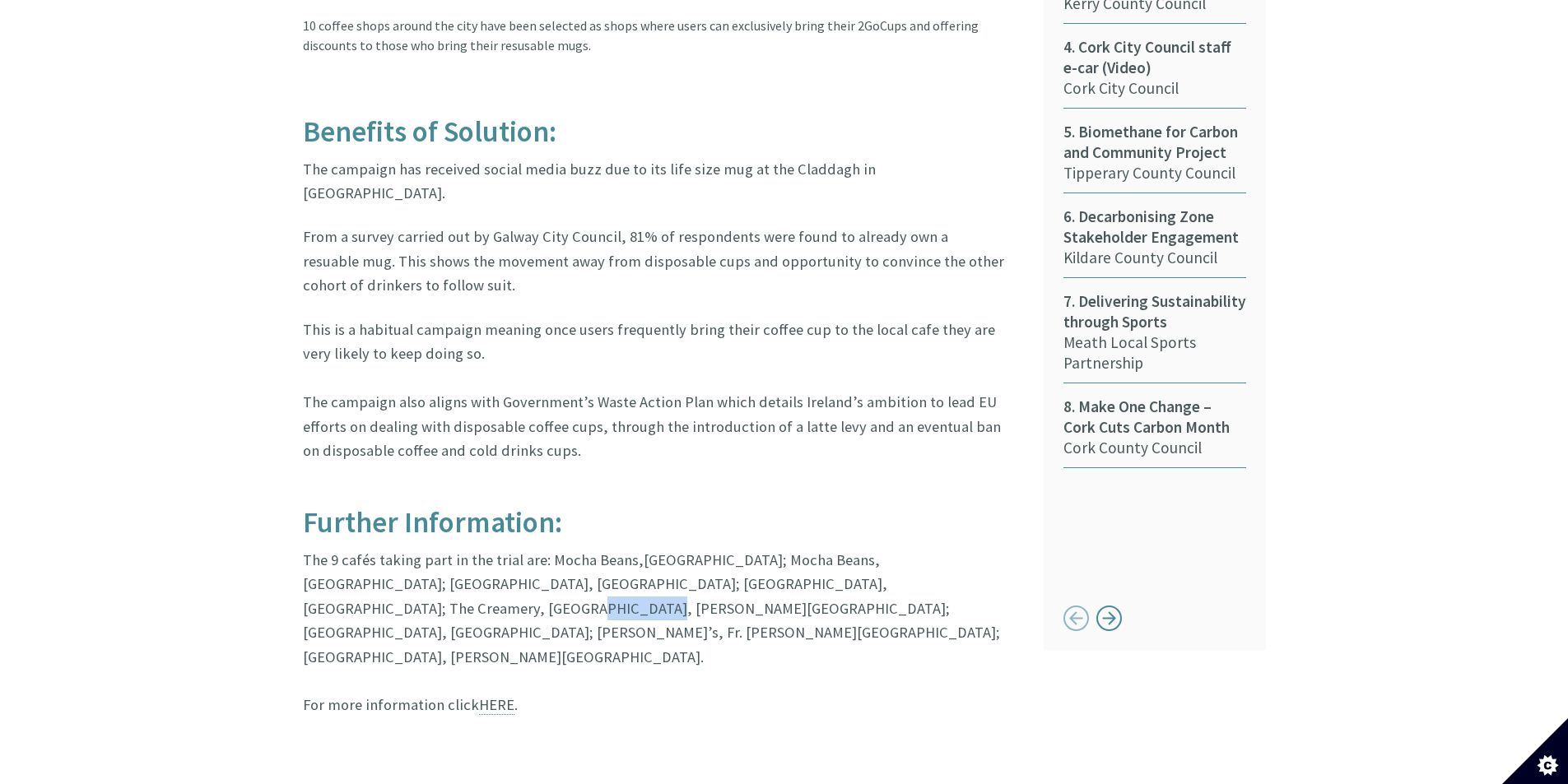
drag, startPoint x: 919, startPoint y: 542, endPoint x: 980, endPoint y: 546, distance: 61.1
click at [978, 549] on p "The 9 cafés taking part in the trial are: Mocha Beans,Salthill; Mocha Beans, Cr…" at bounding box center [654, 633] width 703 height 169
click at [659, 549] on p "The 9 cafés taking part in the trial are: Mocha Beans,Salthill; Mocha Beans, Cr…" at bounding box center [654, 633] width 703 height 169
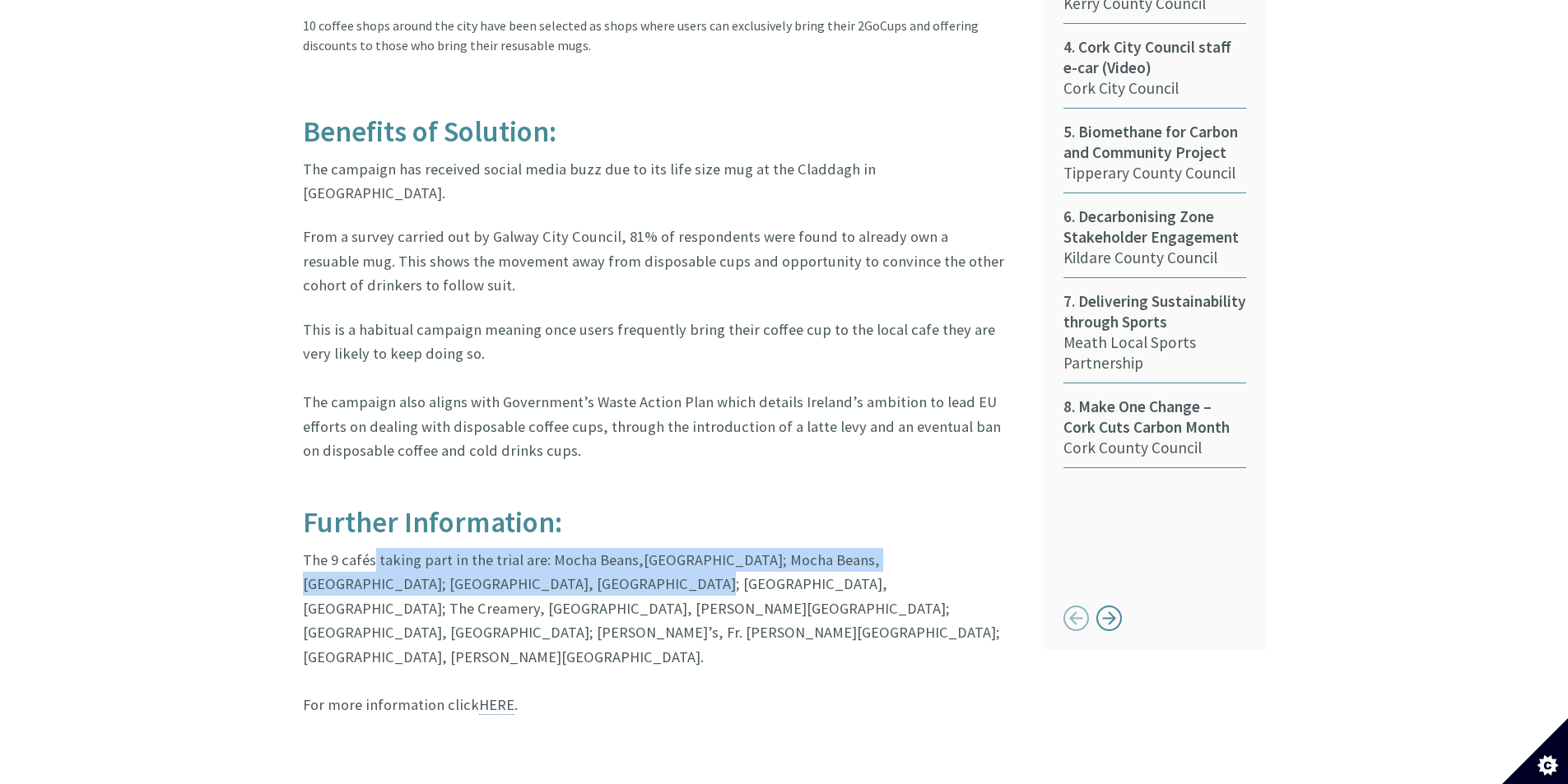
drag, startPoint x: 498, startPoint y: 532, endPoint x: 562, endPoint y: 539, distance: 64.4
click at [561, 549] on p "The 9 cafés taking part in the trial are: Mocha Beans,Salthill; Mocha Beans, Cr…" at bounding box center [654, 633] width 703 height 169
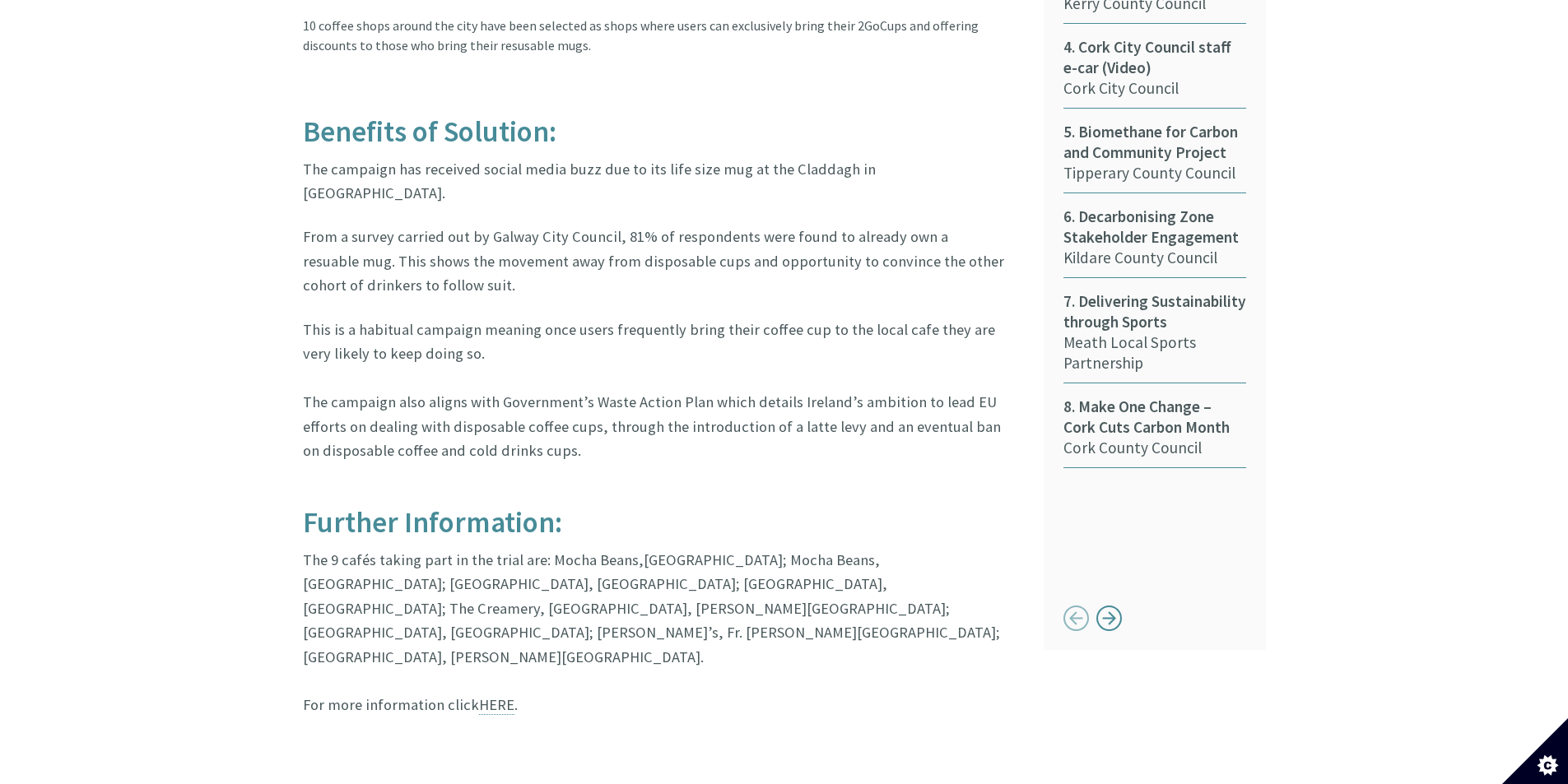
click at [735, 507] on h2 "Further Information:" at bounding box center [654, 522] width 703 height 32
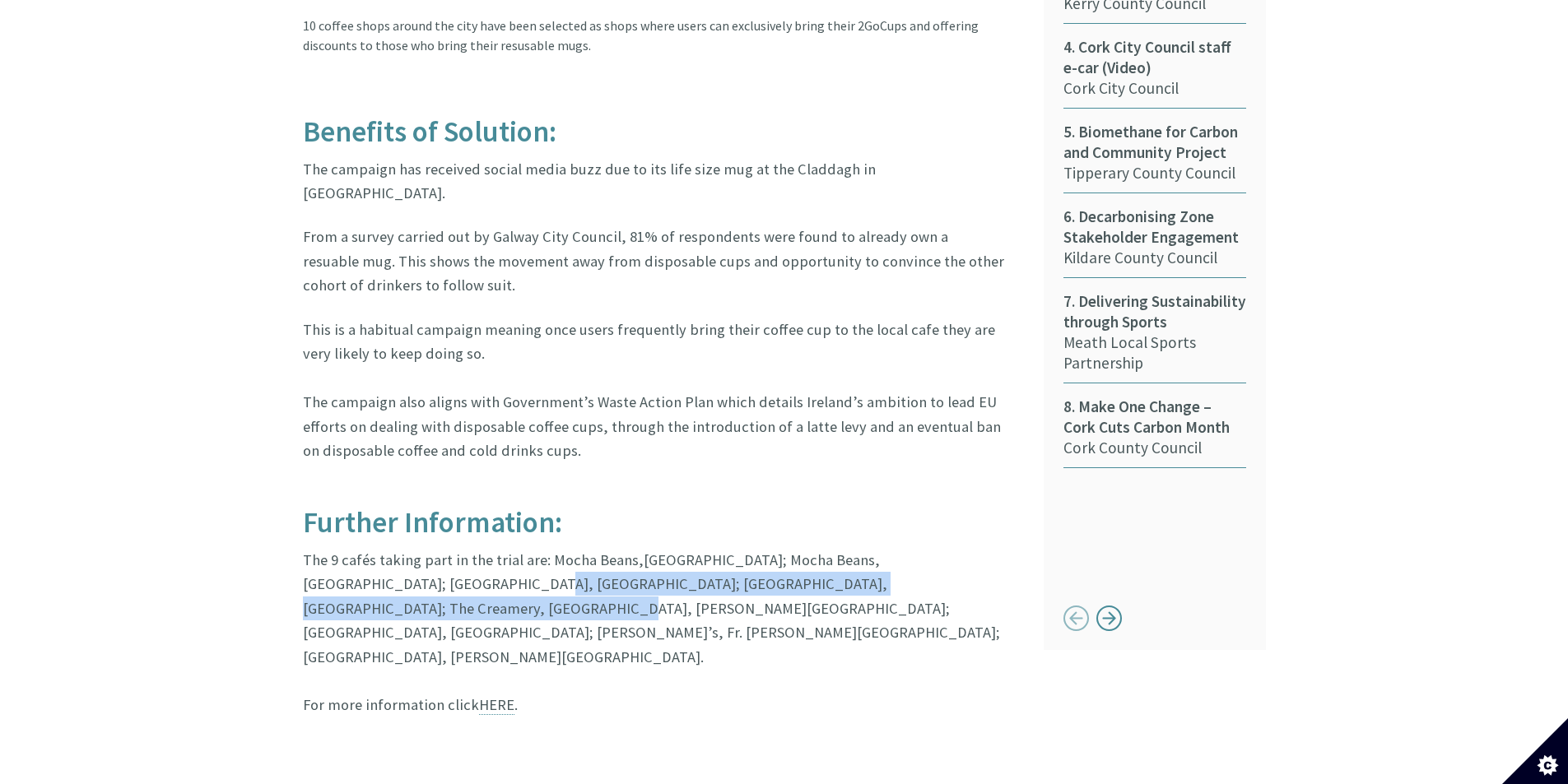
drag, startPoint x: 408, startPoint y: 542, endPoint x: 950, endPoint y: 548, distance: 542.0
click at [950, 549] on p "The 9 cafés taking part in the trial are: Mocha Beans,Salthill; Mocha Beans, Cr…" at bounding box center [654, 633] width 703 height 169
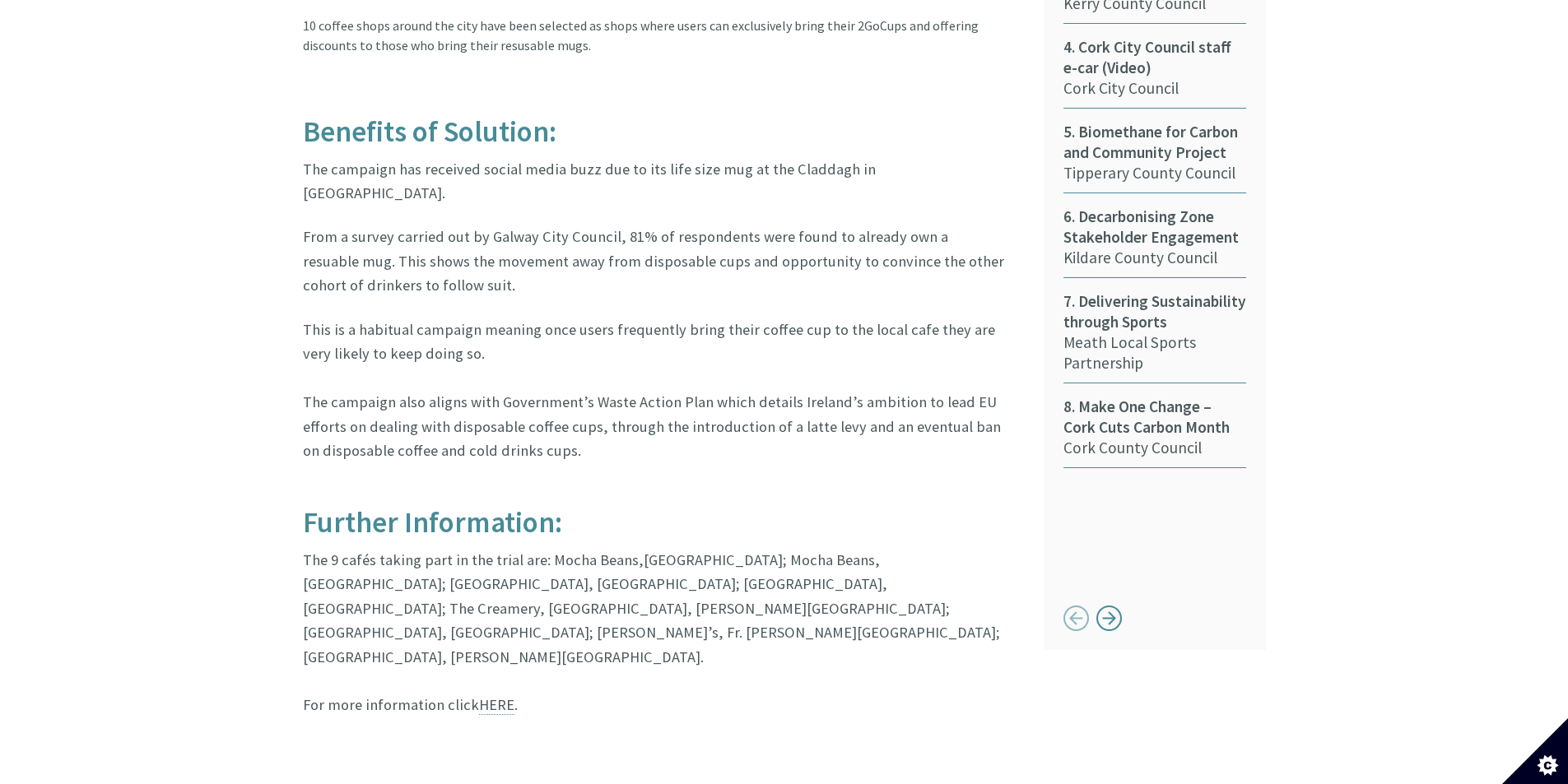
click at [857, 549] on p "The 9 cafés taking part in the trial are: Mocha Beans,Salthill; Mocha Beans, Cr…" at bounding box center [654, 633] width 703 height 169
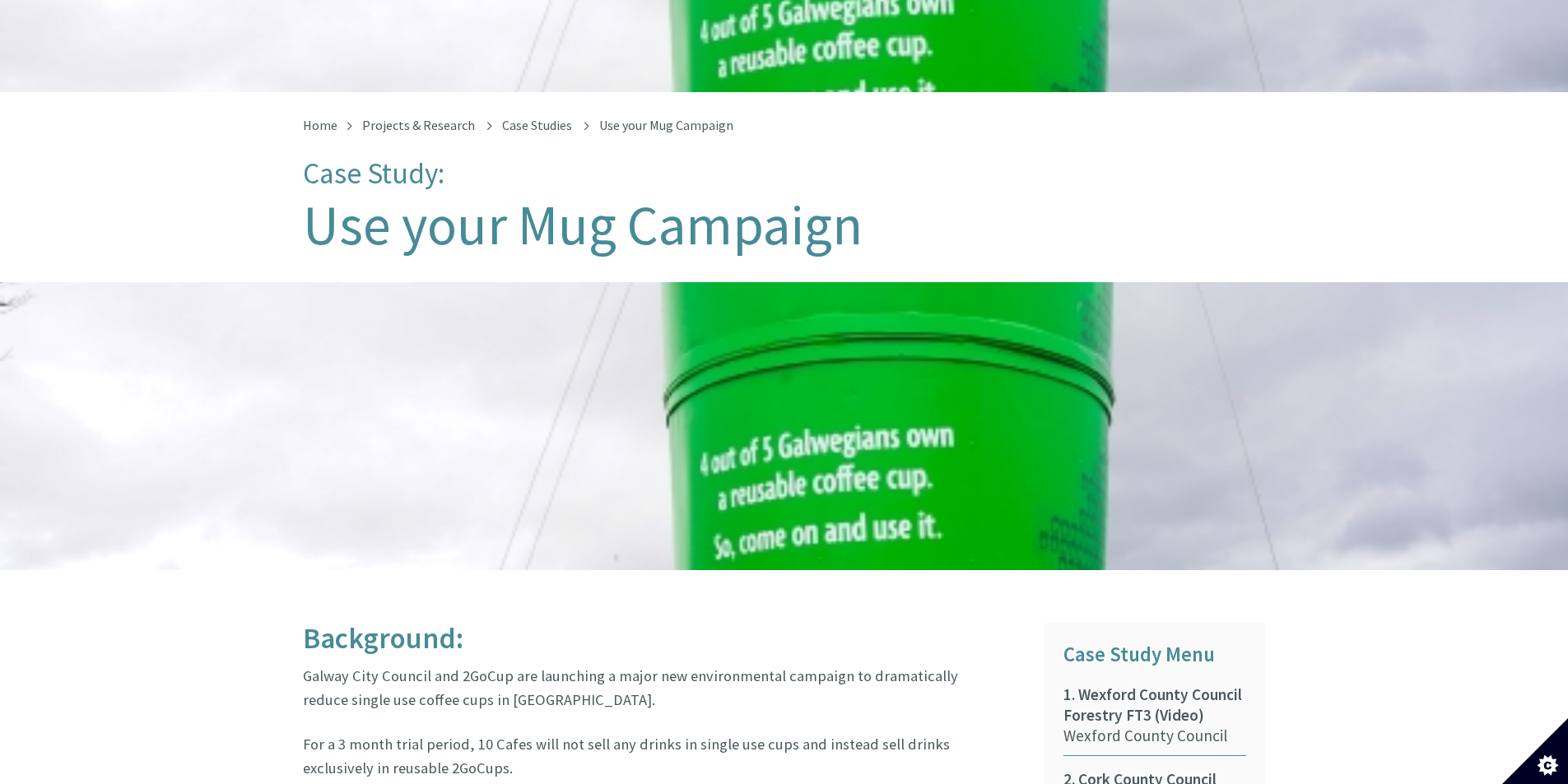
scroll to position [247, 0]
